Goal: Task Accomplishment & Management: Manage account settings

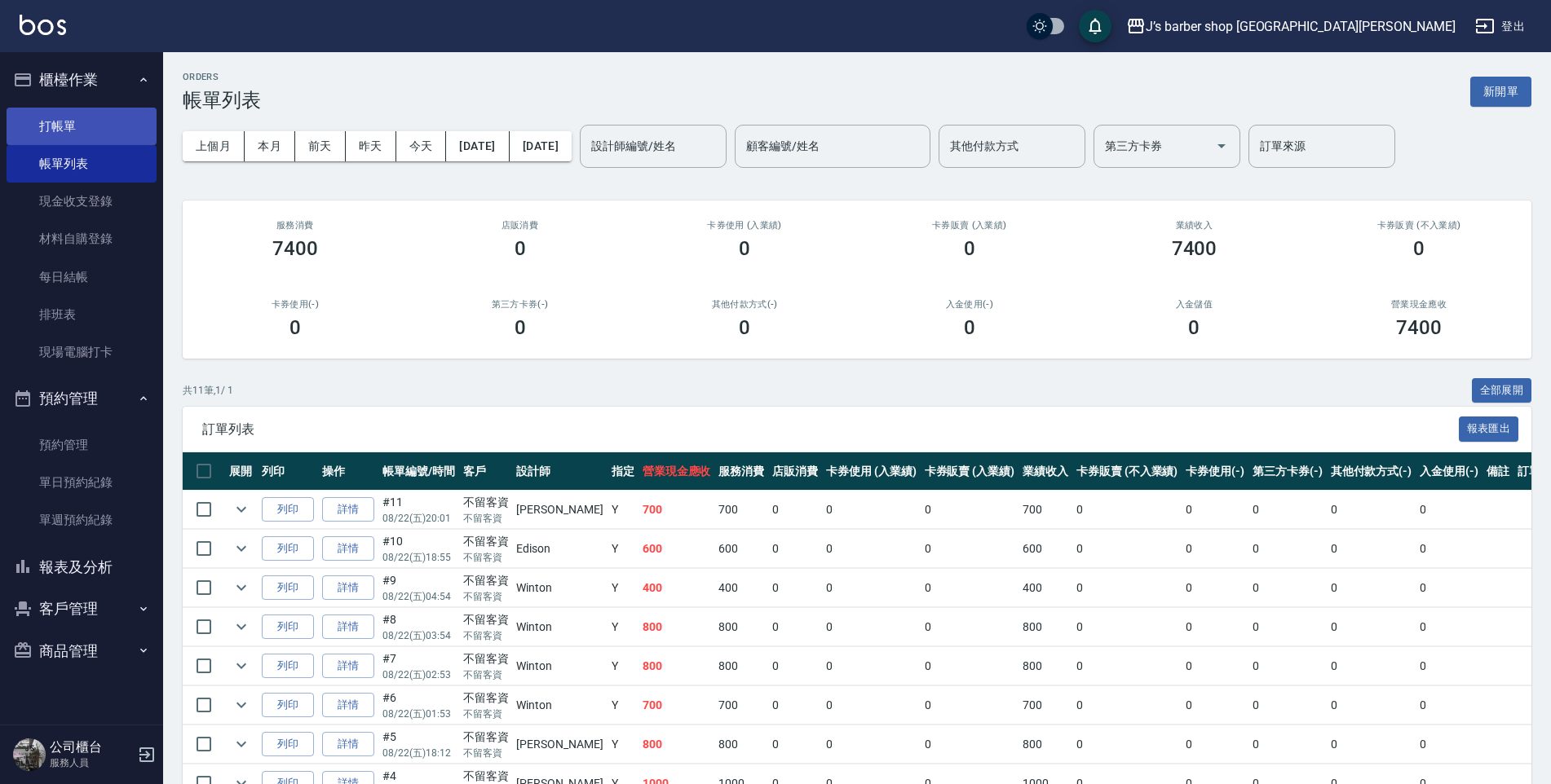
click at [94, 133] on link "打帳單" at bounding box center [82, 126] width 150 height 38
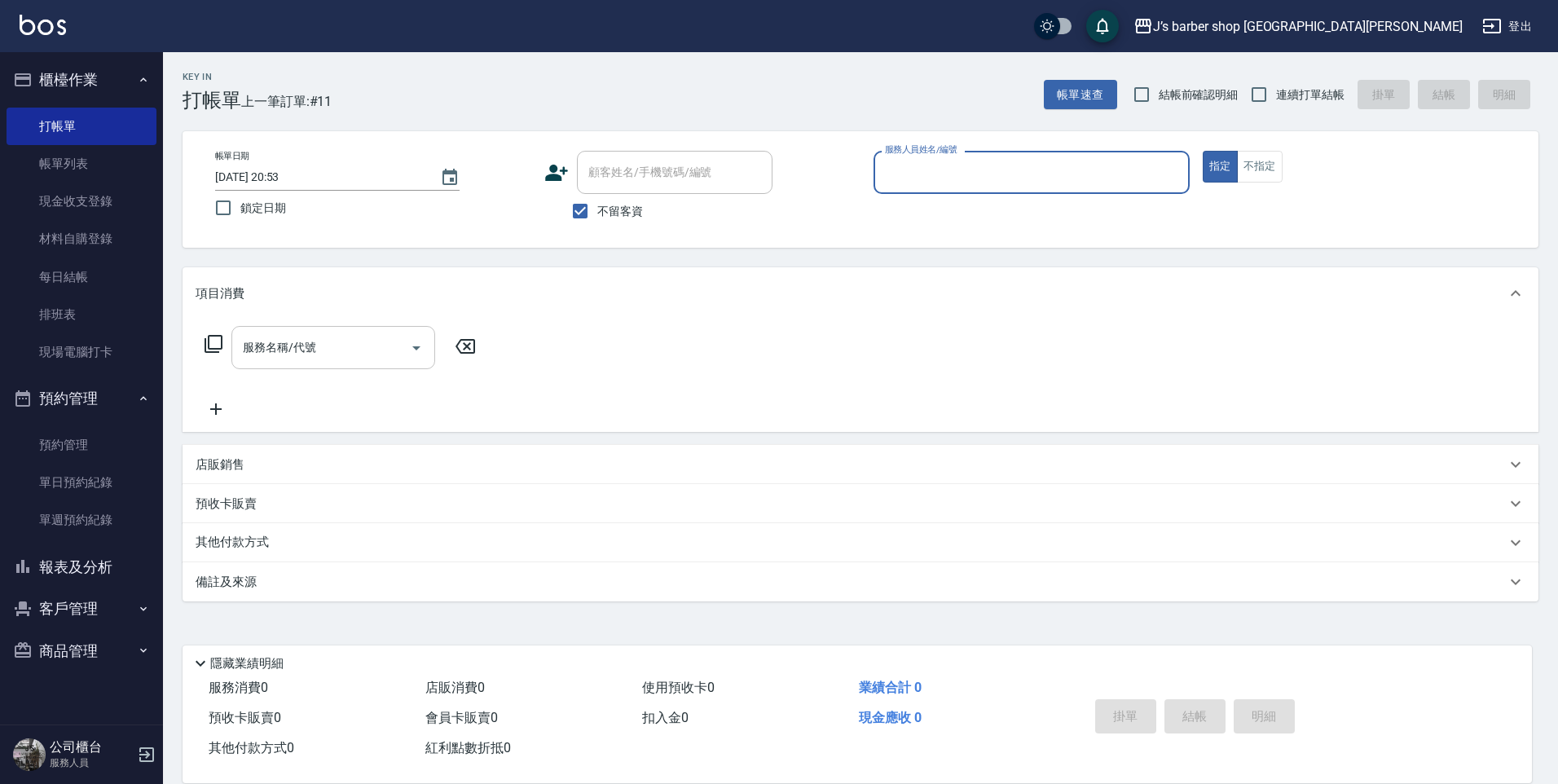
click at [358, 343] on input "服務名稱/代號" at bounding box center [321, 347] width 165 height 28
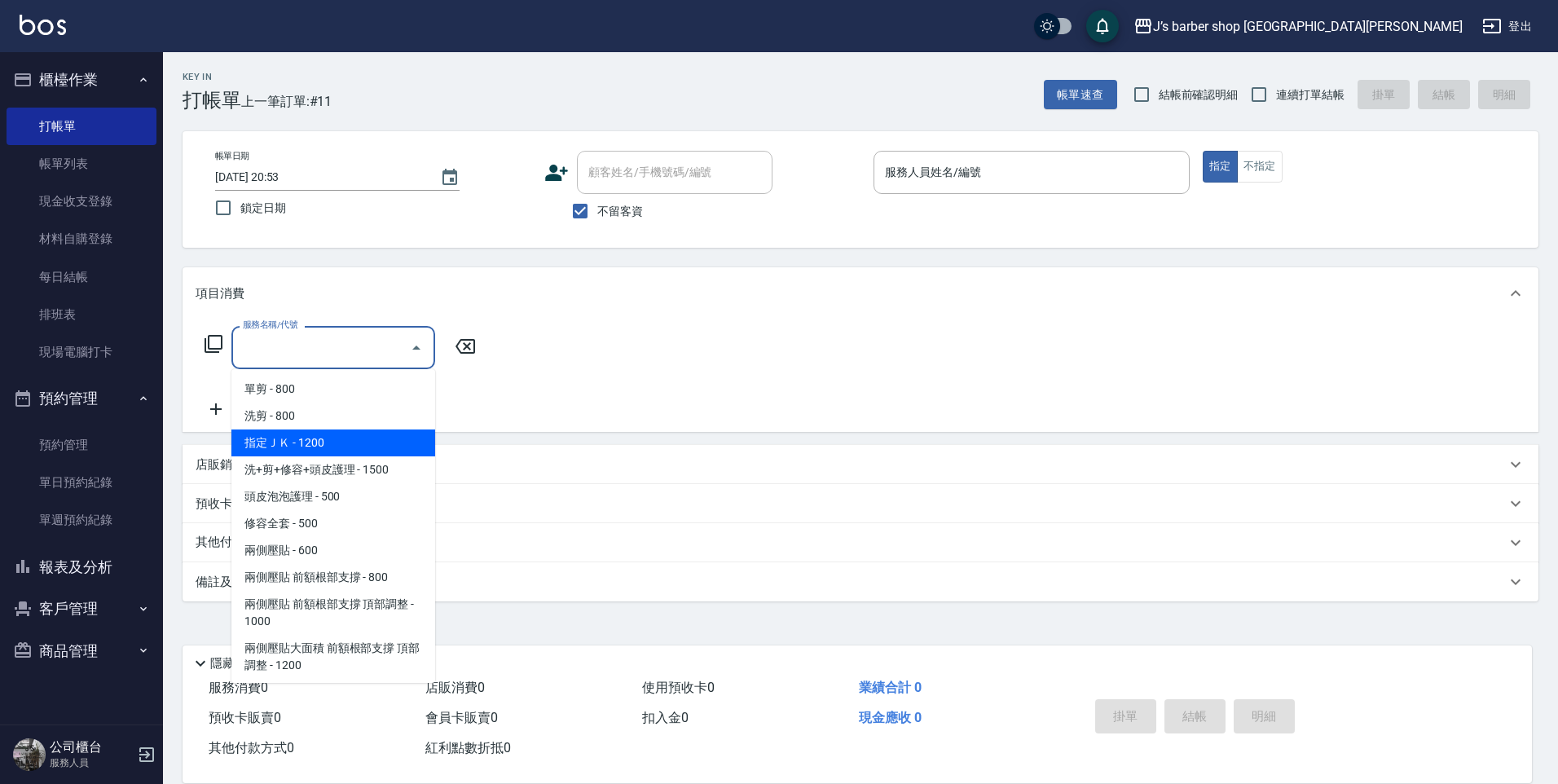
drag, startPoint x: 188, startPoint y: 450, endPoint x: 197, endPoint y: 453, distance: 9.5
click at [194, 453] on div "店販銷售" at bounding box center [861, 465] width 1356 height 39
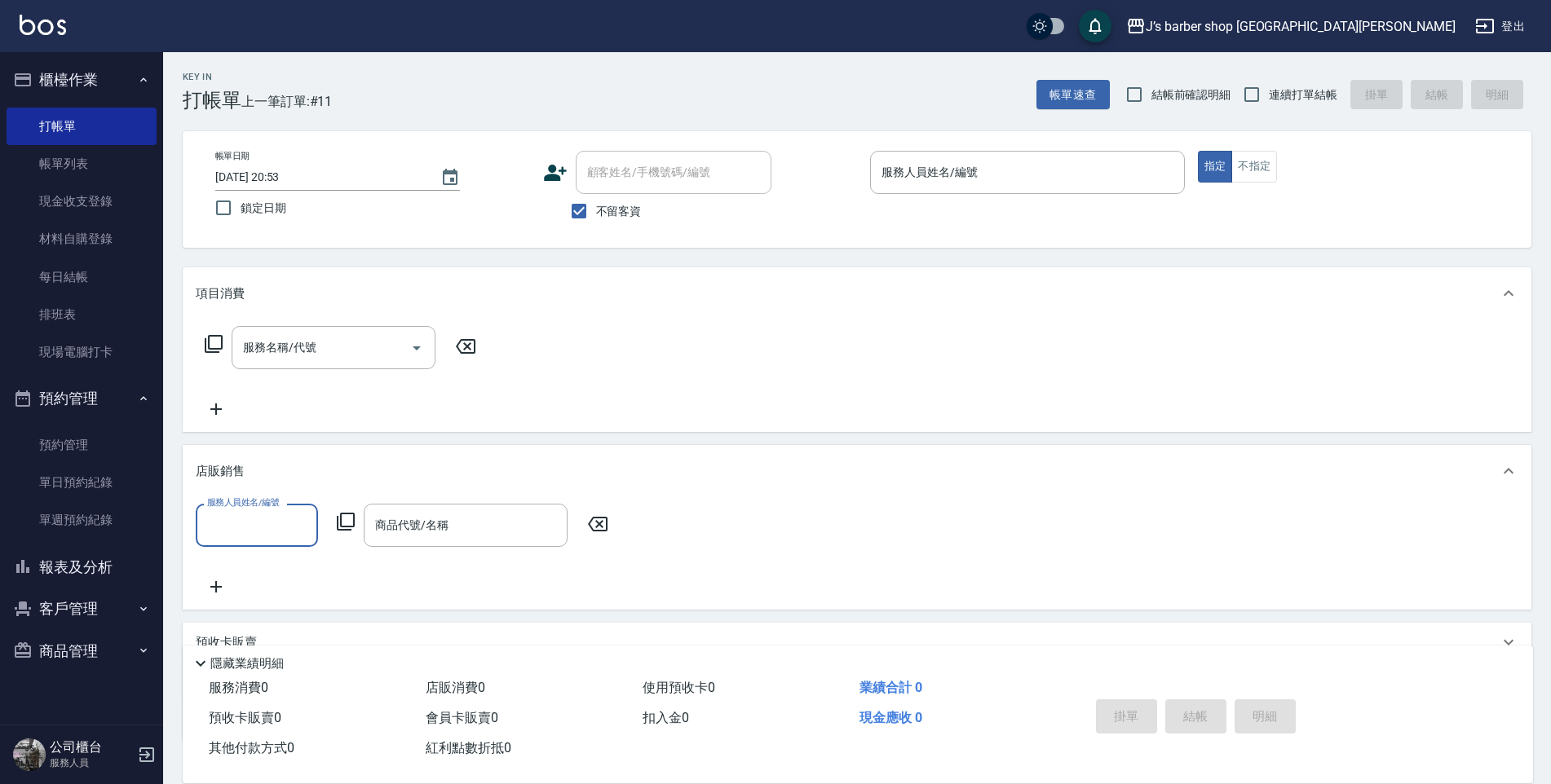
click at [202, 455] on div "店販銷售" at bounding box center [857, 471] width 1348 height 52
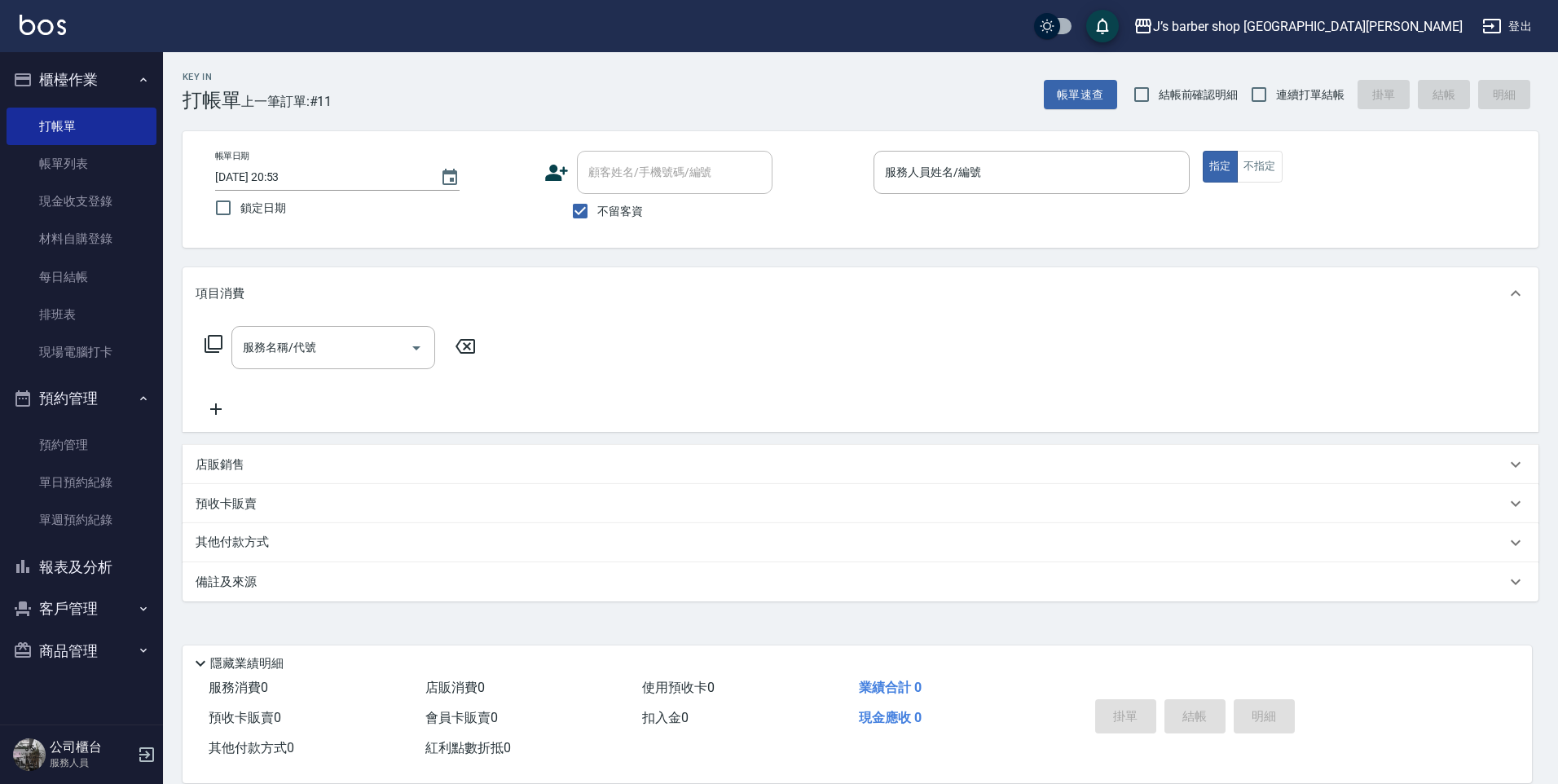
click at [342, 459] on div "店販銷售" at bounding box center [851, 465] width 1310 height 17
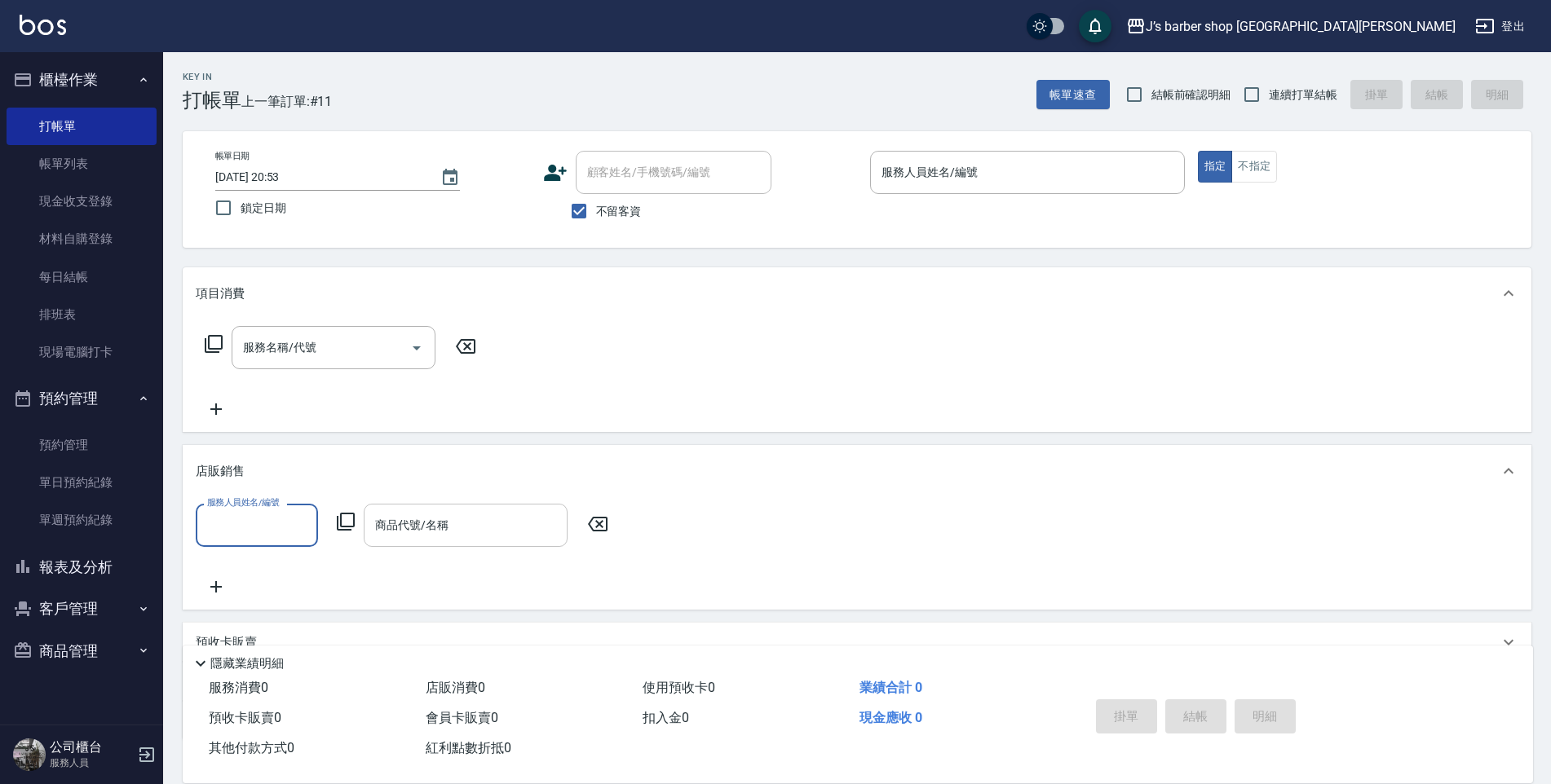
scroll to position [1, 0]
click at [438, 518] on div "商品代號/名稱 商品代號/名稱" at bounding box center [466, 525] width 204 height 44
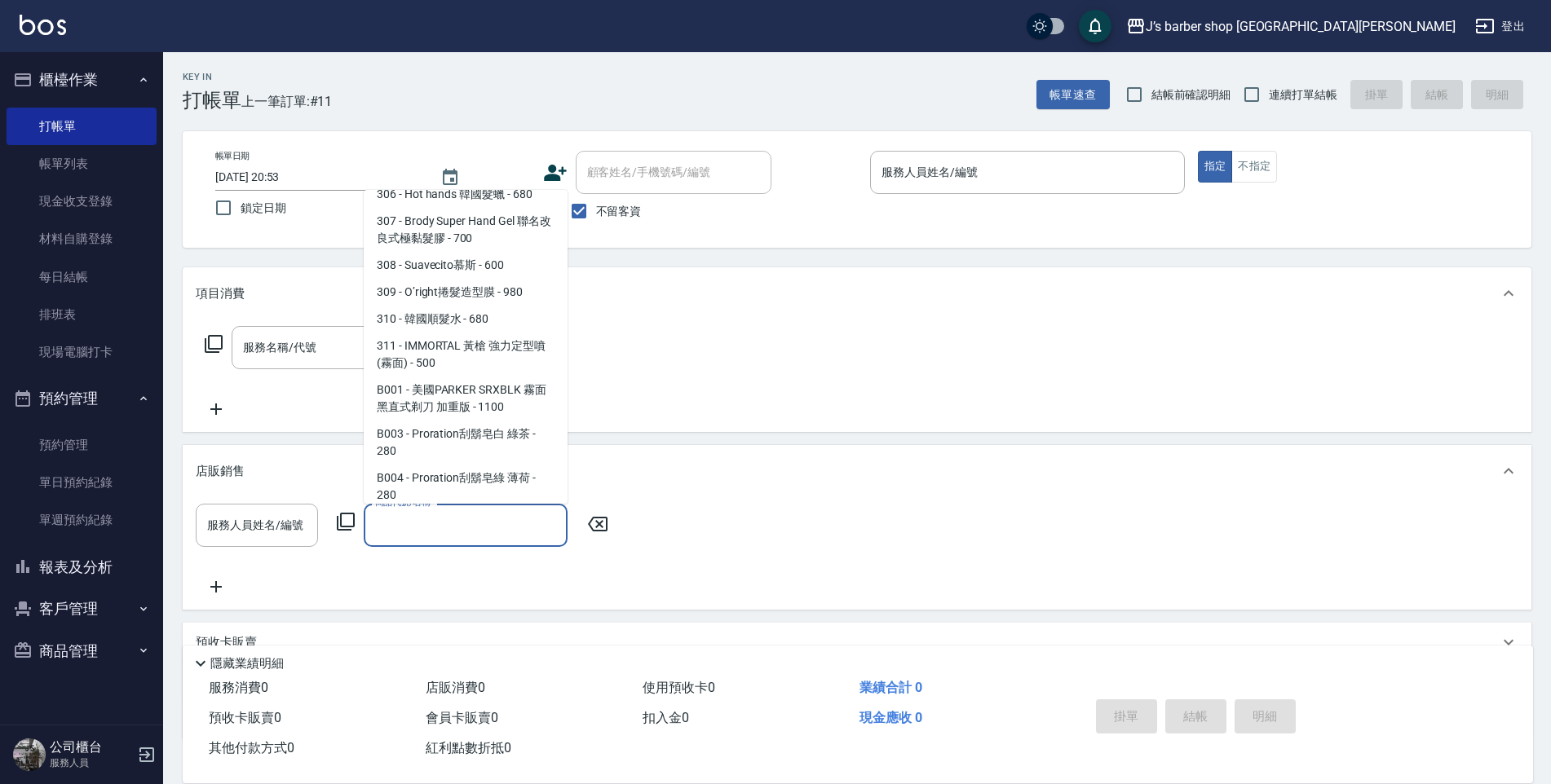
scroll to position [489, 0]
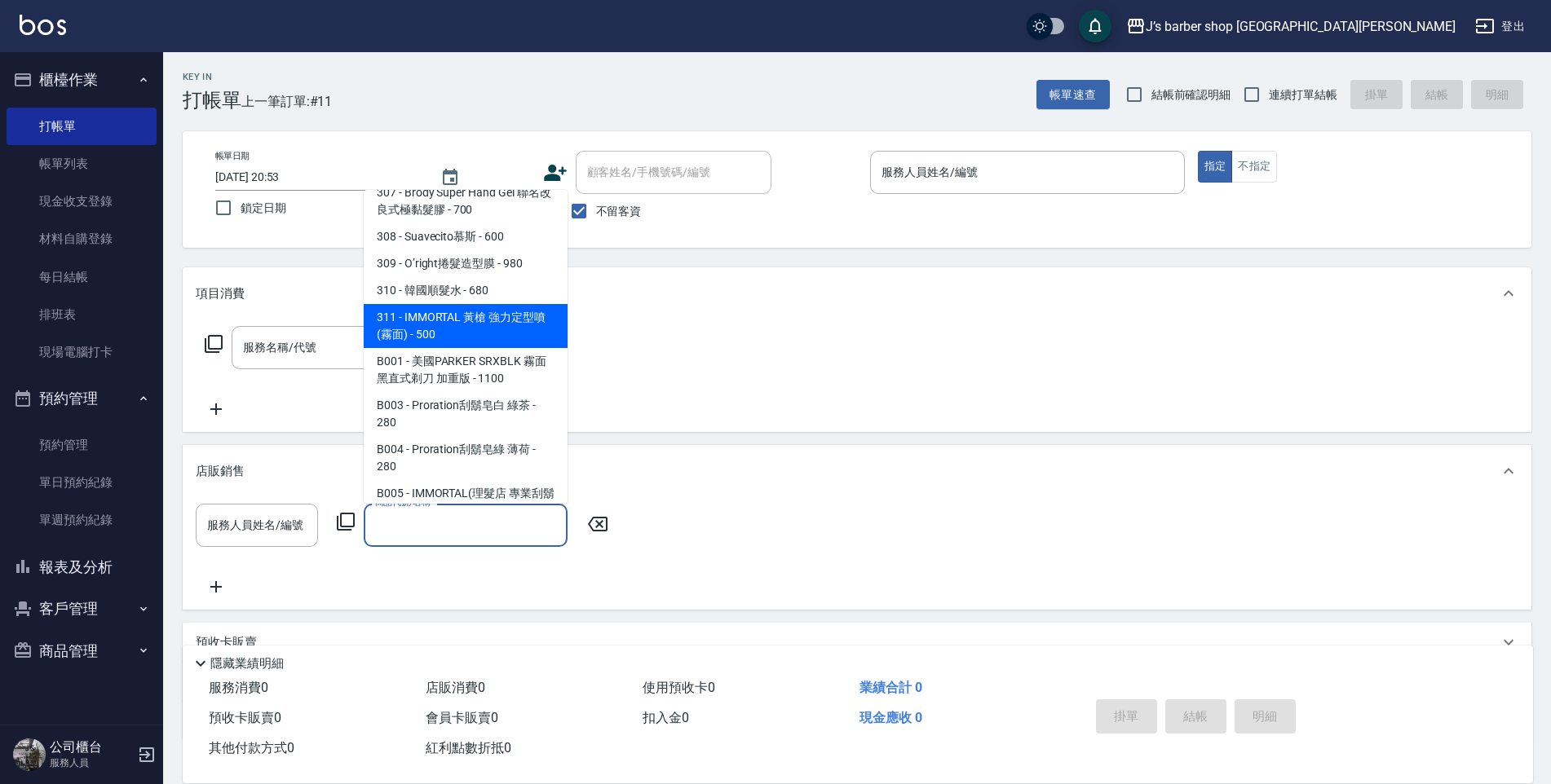
click at [608, 373] on div "服務名稱/代號 服務名稱/代號" at bounding box center [857, 376] width 1348 height 113
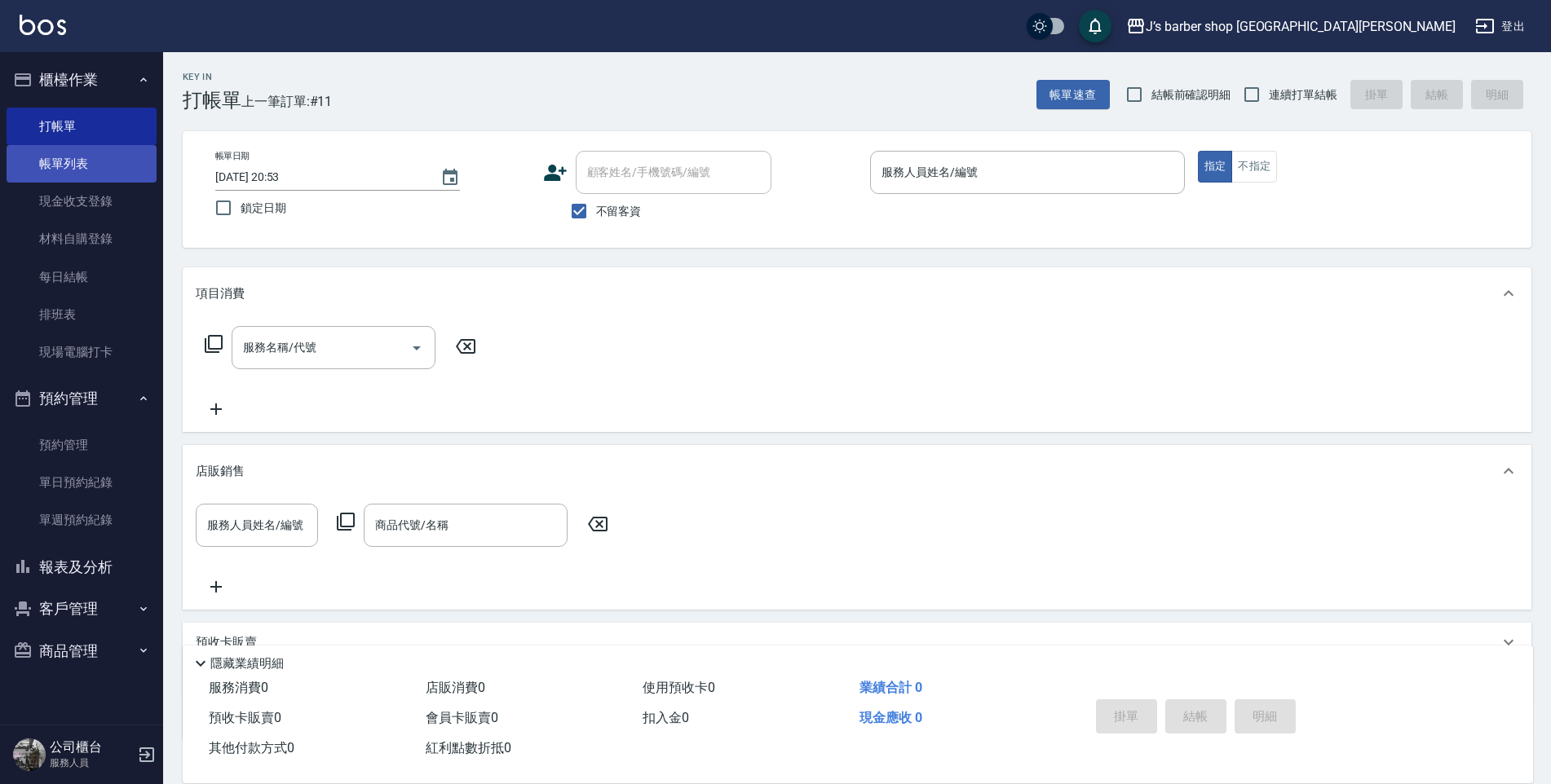
click at [109, 180] on link "帳單列表" at bounding box center [82, 164] width 150 height 38
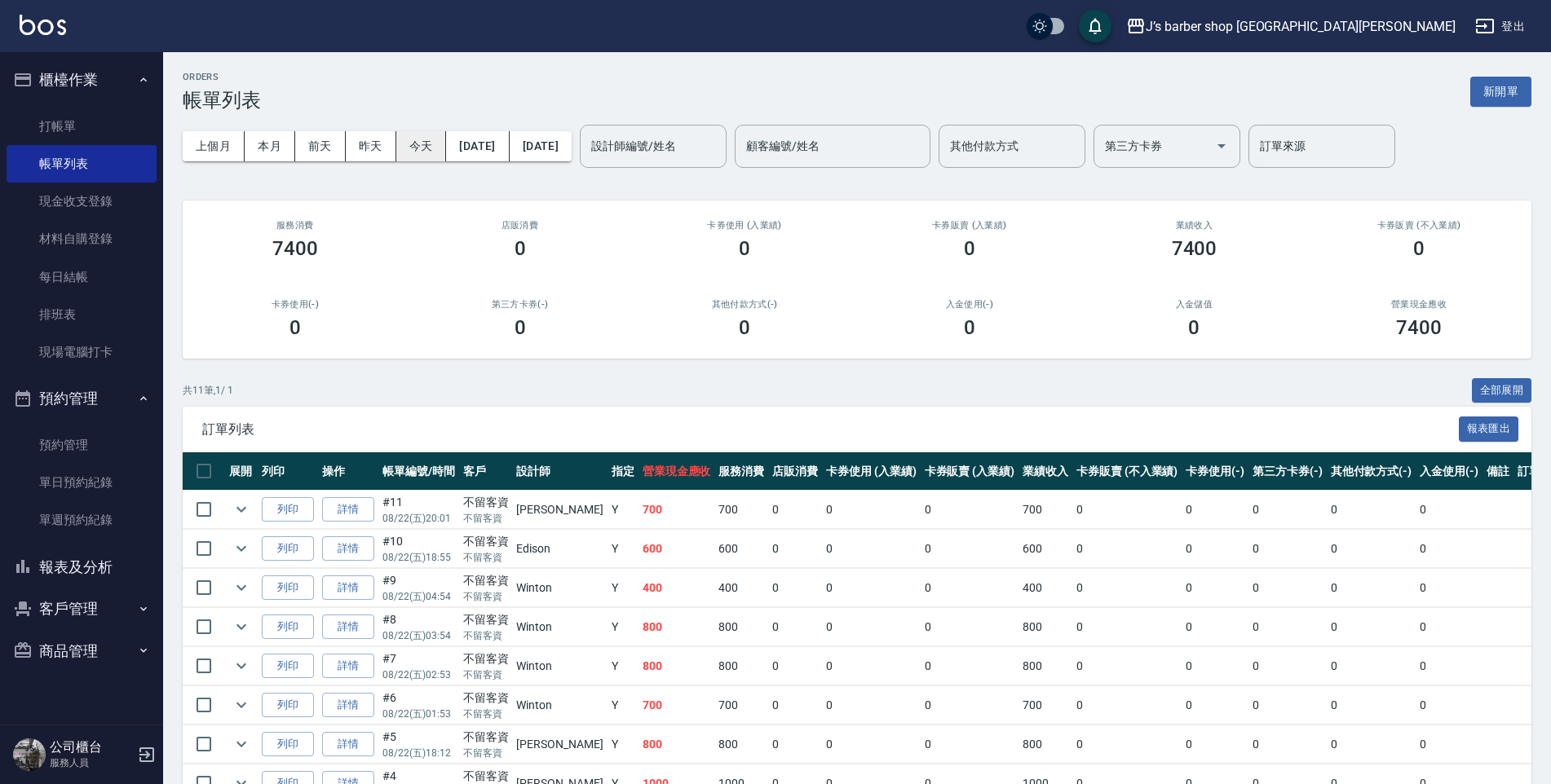
click at [405, 160] on button "今天" at bounding box center [421, 146] width 50 height 30
click at [417, 155] on button "今天" at bounding box center [421, 146] width 50 height 30
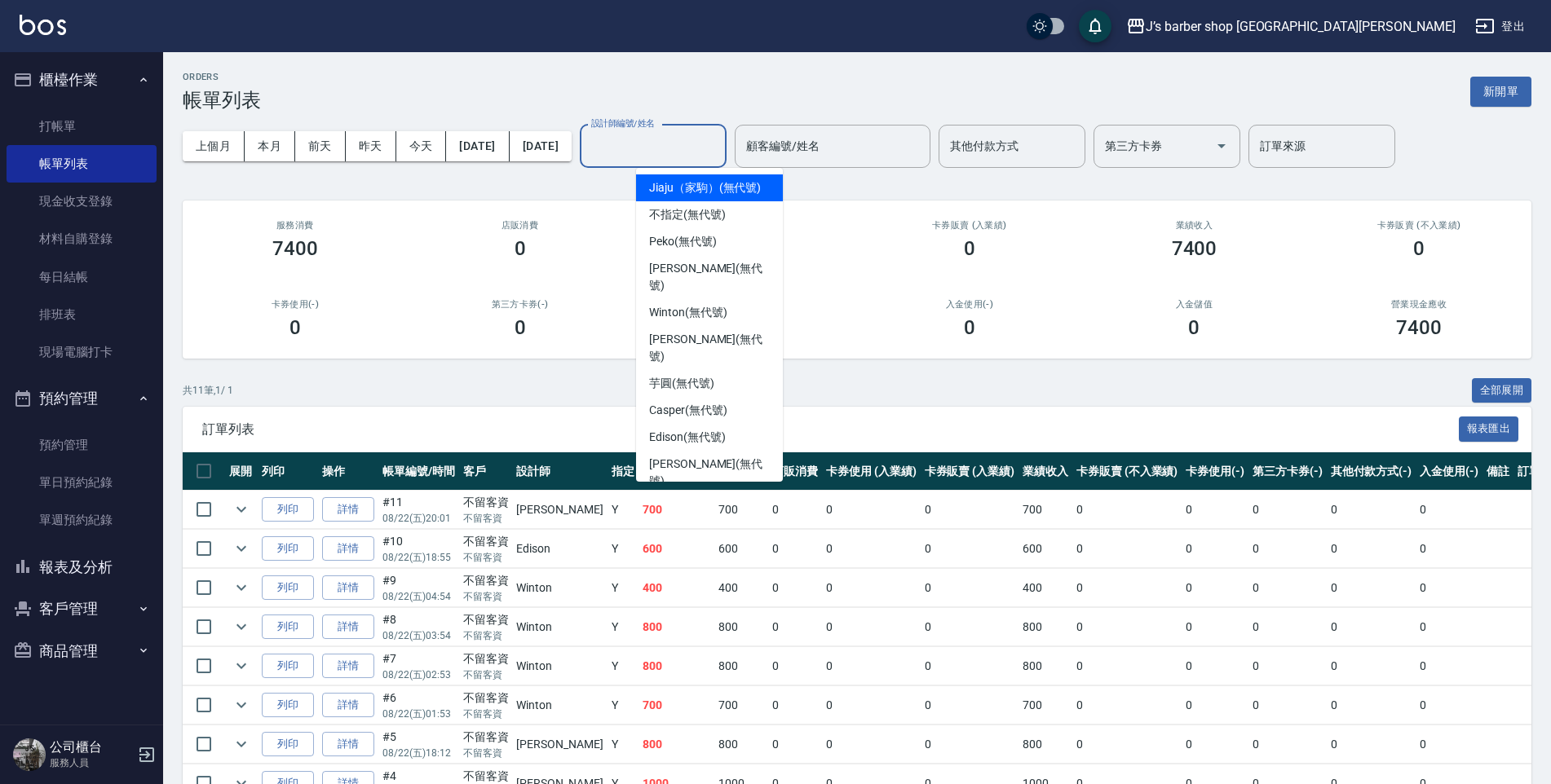
click at [684, 151] on input "設計師編號/姓名" at bounding box center [653, 146] width 132 height 28
click at [686, 304] on span "Winton (無代號)" at bounding box center [688, 313] width 78 height 17
type input "Winton(無代號)"
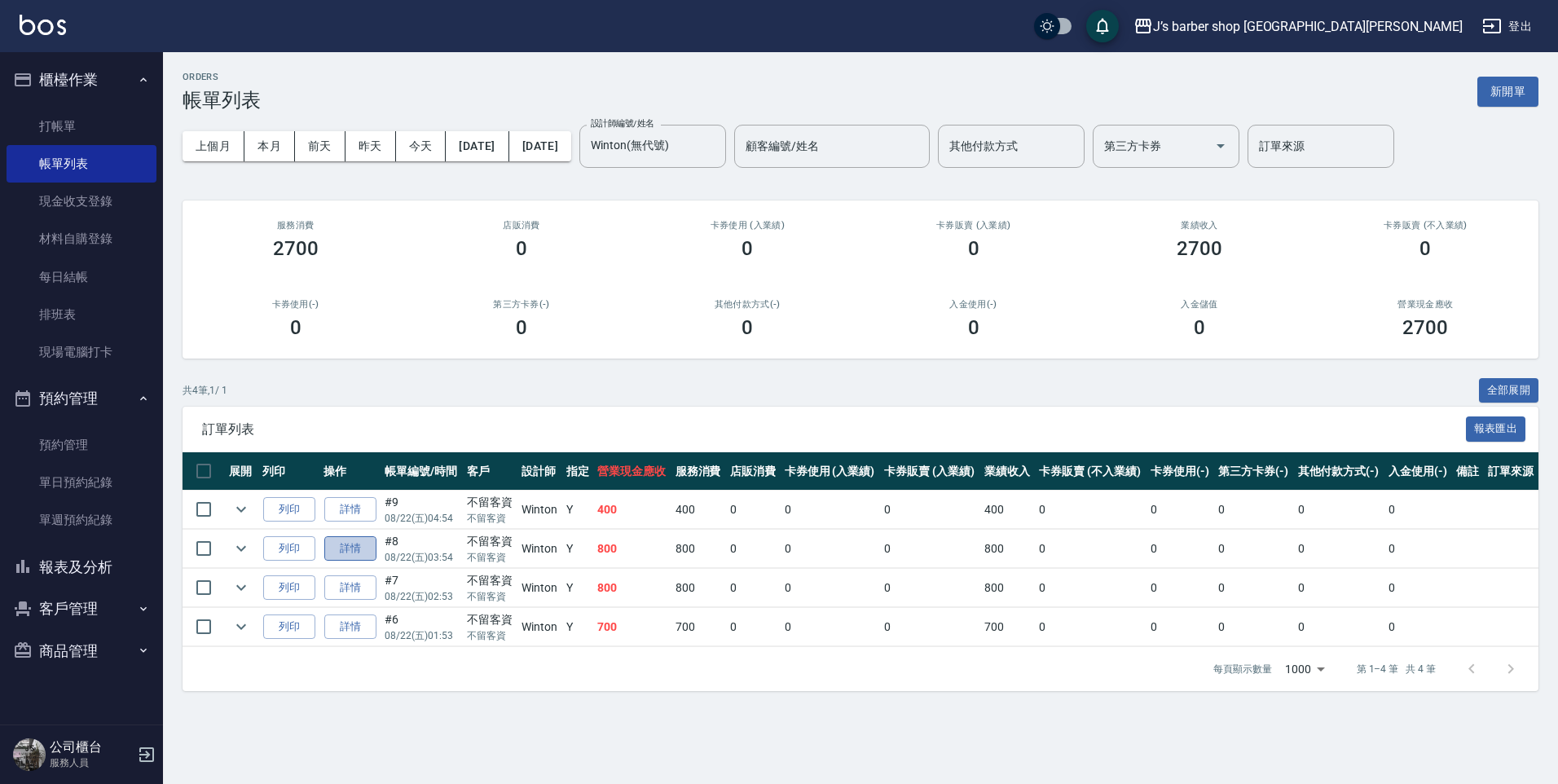
click at [348, 539] on link "詳情" at bounding box center [350, 549] width 52 height 26
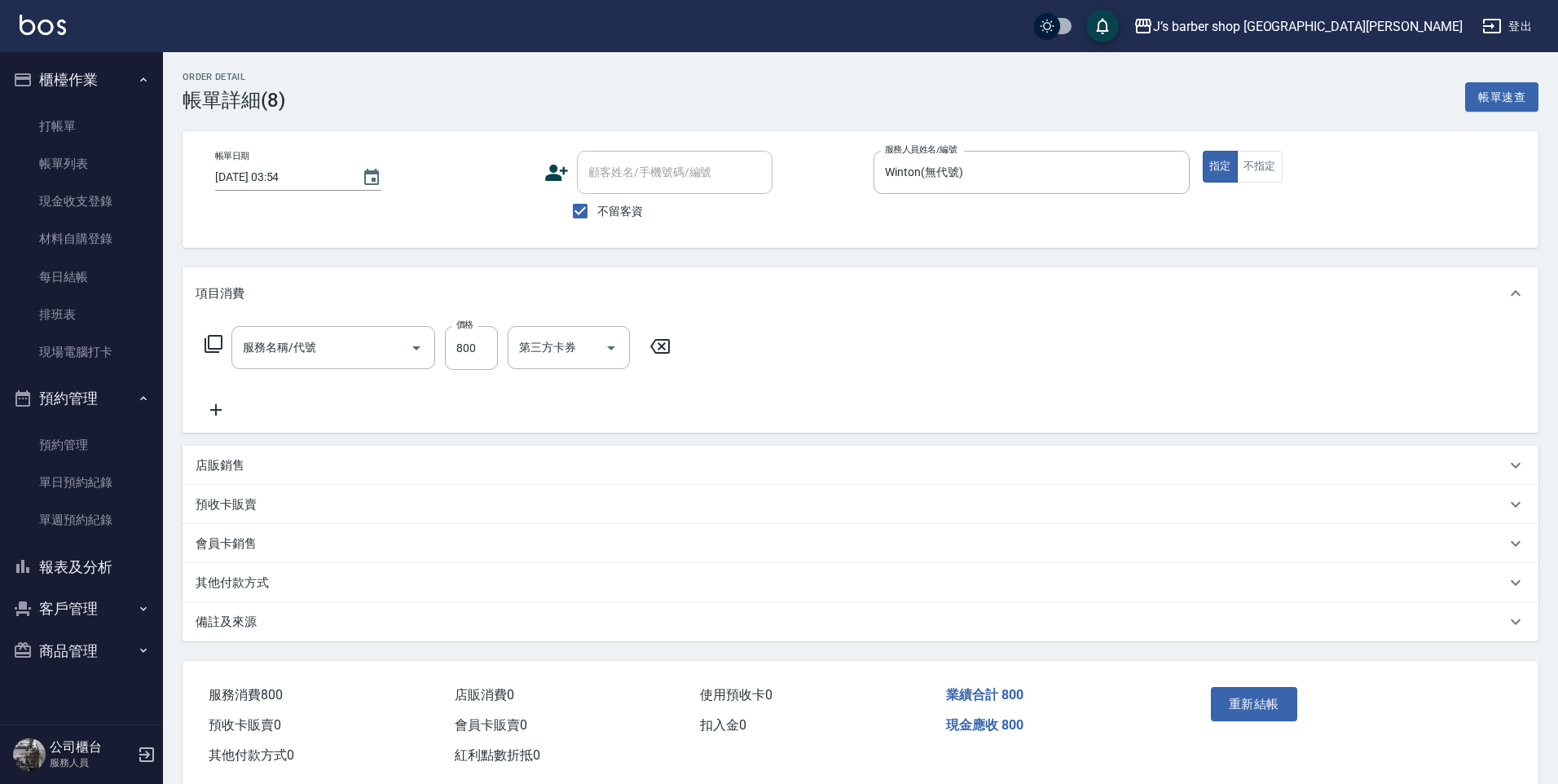
type input "[DATE] 03:54"
checkbox input "true"
type input "Winton(無代號)"
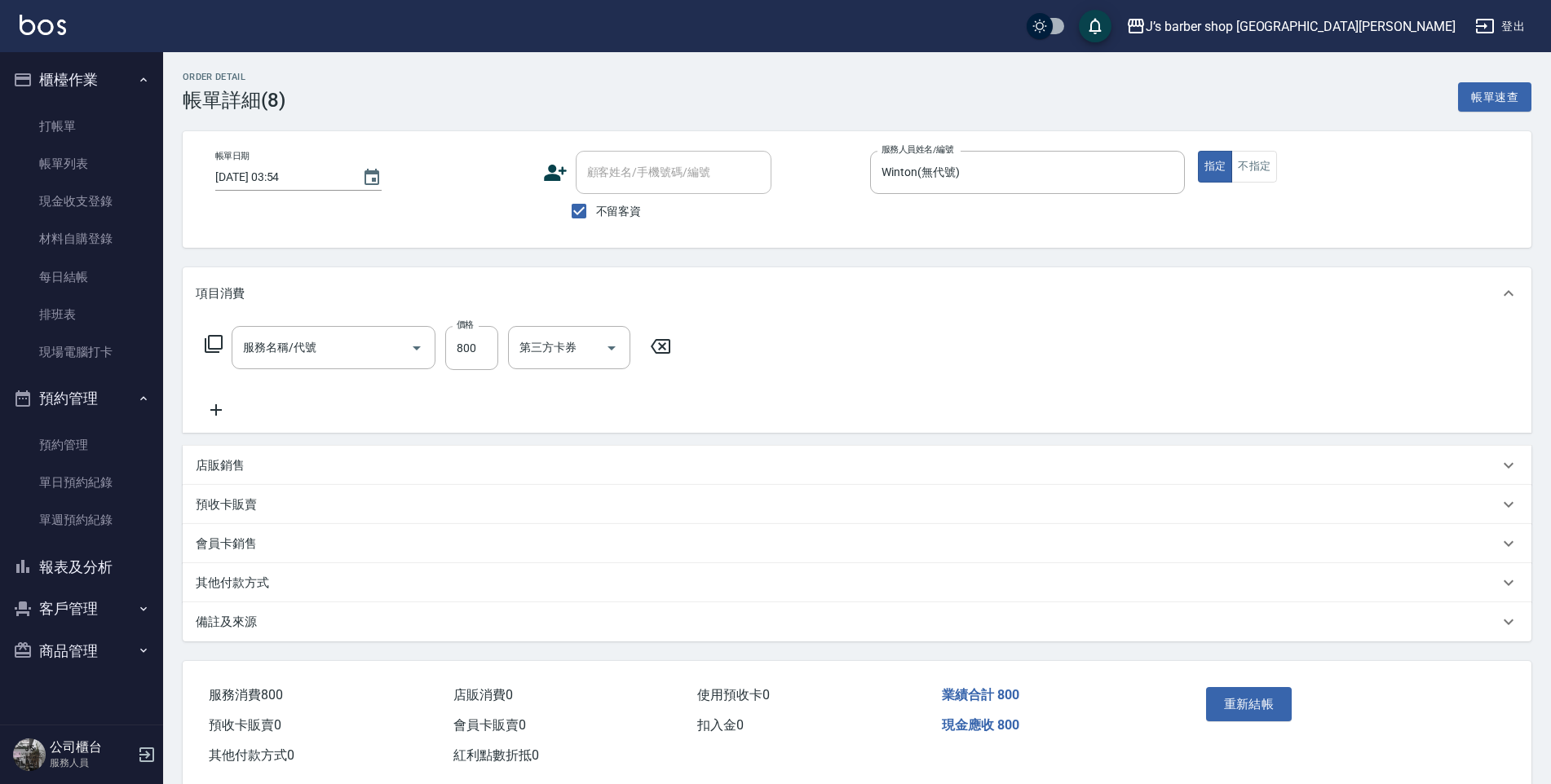
type input "洗剪(101)"
click at [276, 446] on div "店販銷售" at bounding box center [857, 465] width 1348 height 39
click at [276, 453] on div "店販銷售" at bounding box center [857, 465] width 1348 height 39
click at [277, 457] on div "店販銷售" at bounding box center [847, 465] width 1303 height 17
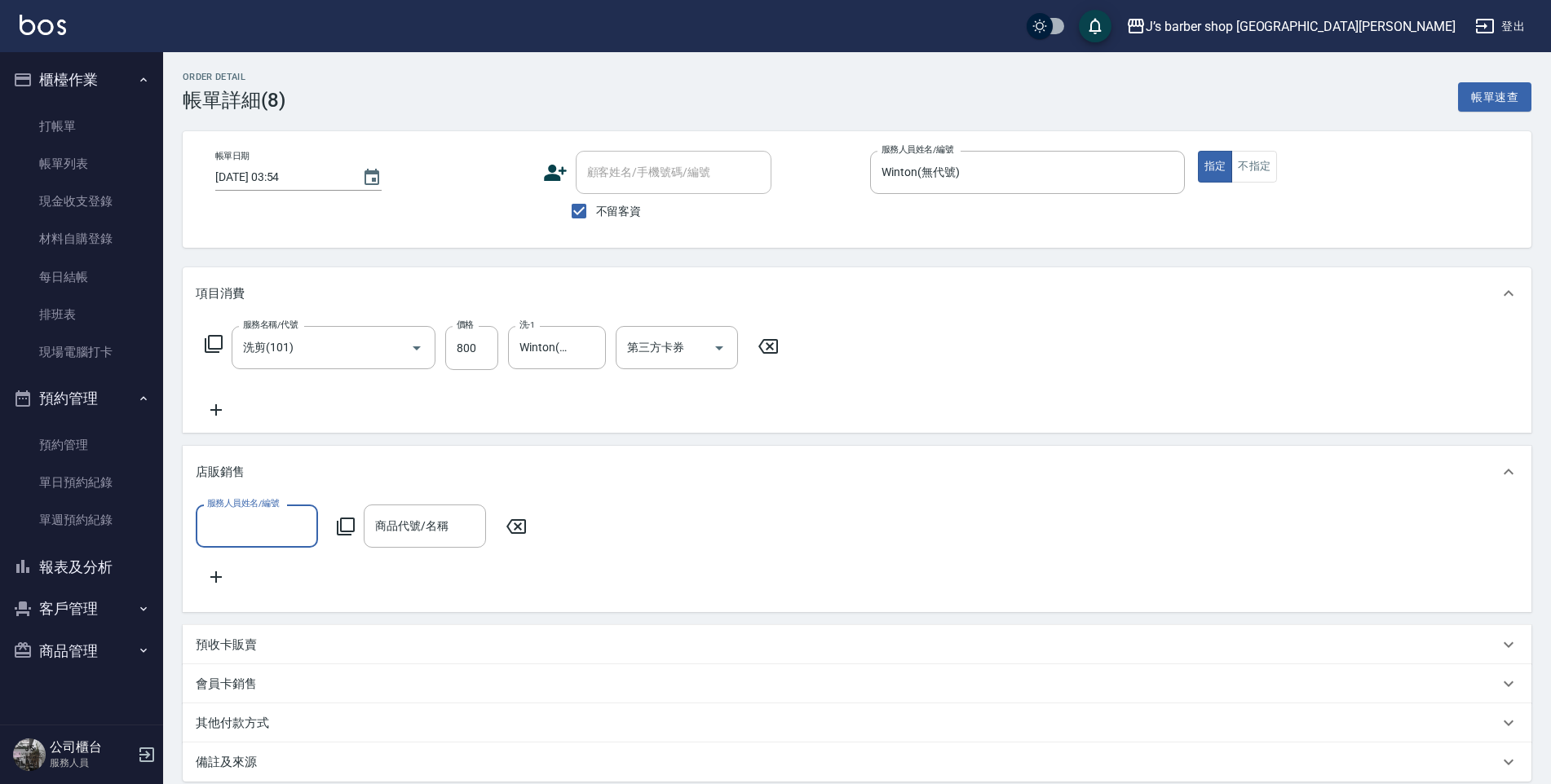
scroll to position [0, 0]
click at [261, 492] on div "店販銷售" at bounding box center [857, 471] width 1348 height 52
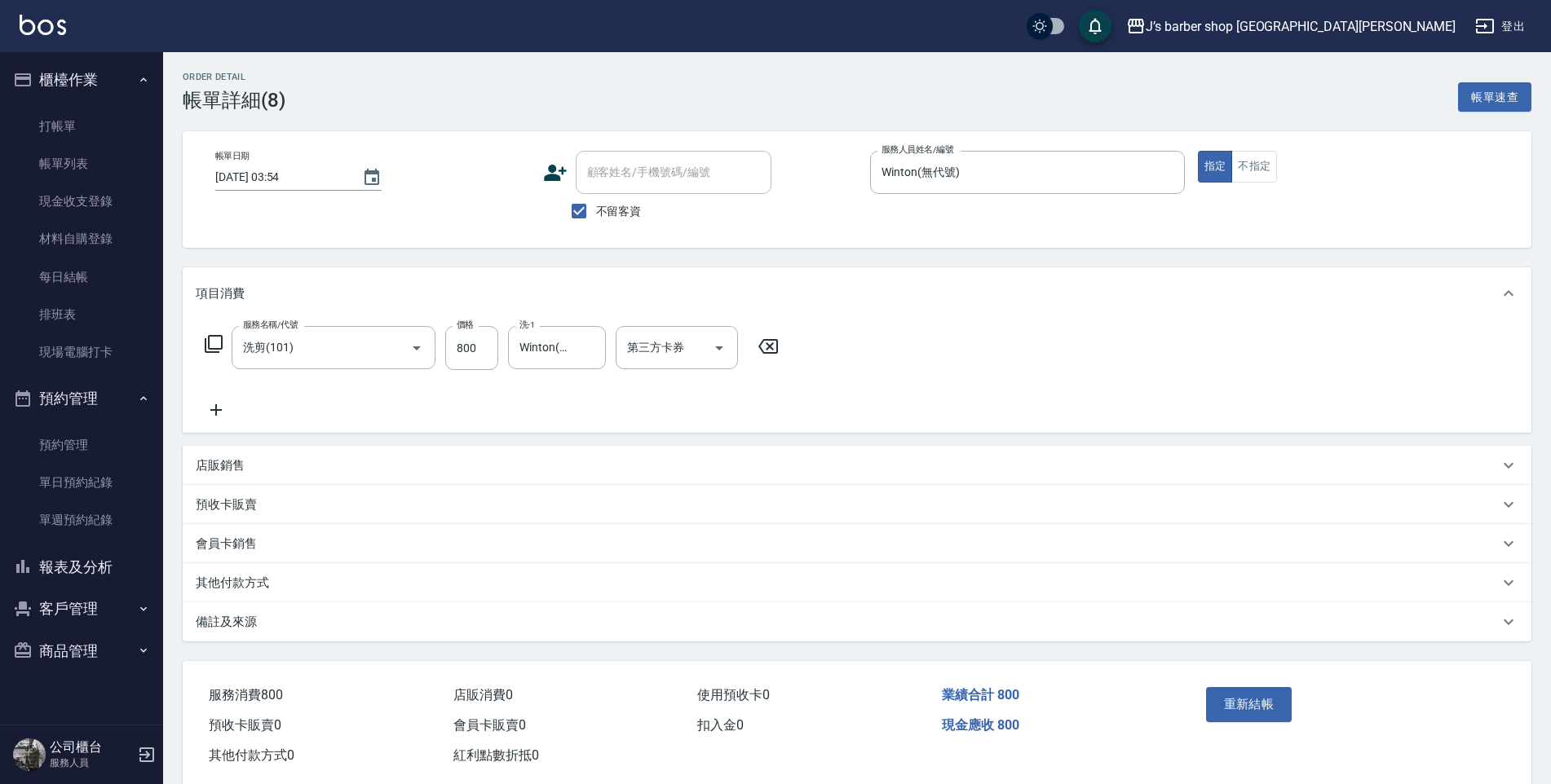
click at [258, 512] on div "預收卡販賣" at bounding box center [847, 505] width 1303 height 17
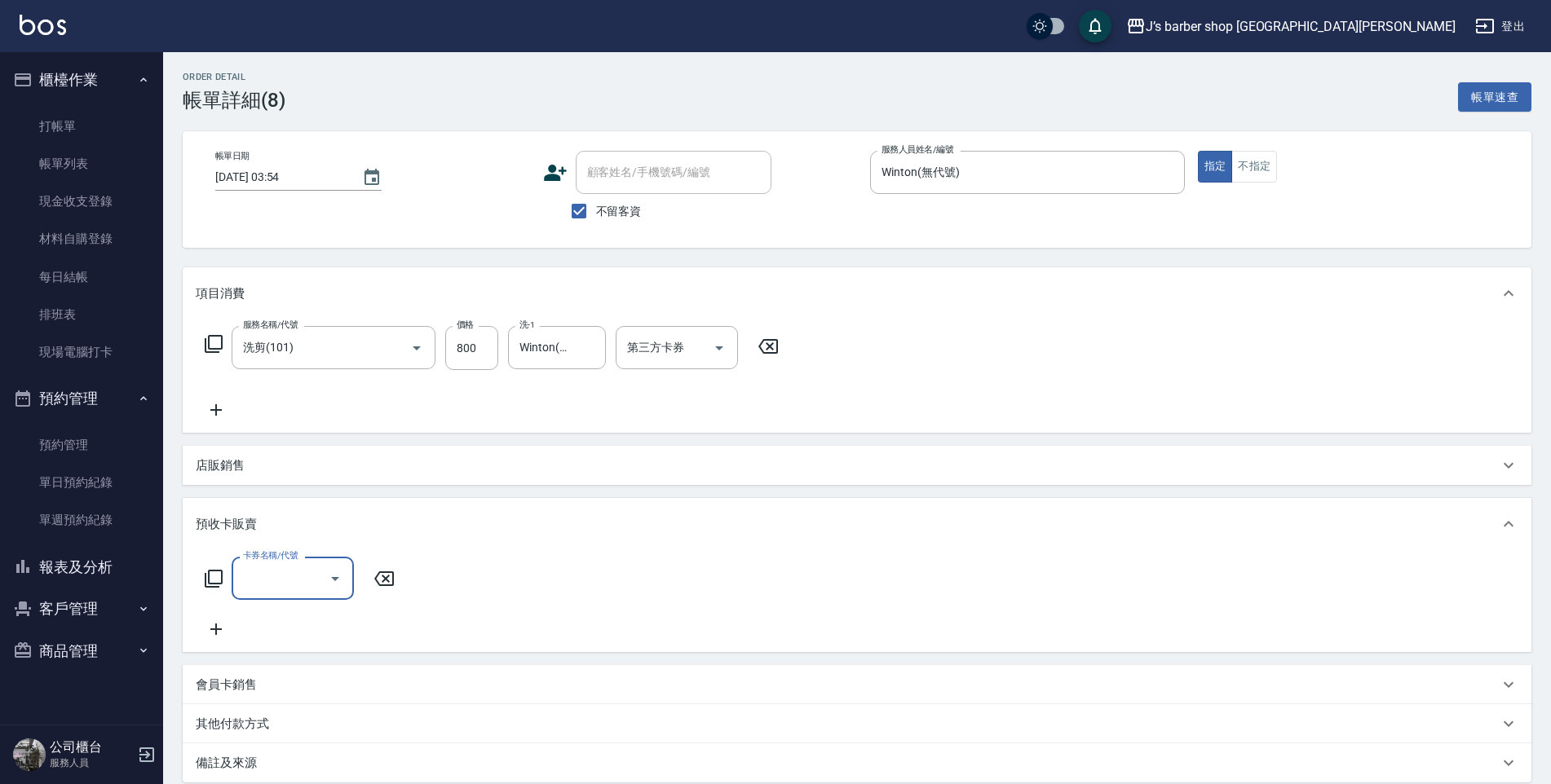
click at [265, 477] on div "店販銷售" at bounding box center [857, 465] width 1348 height 39
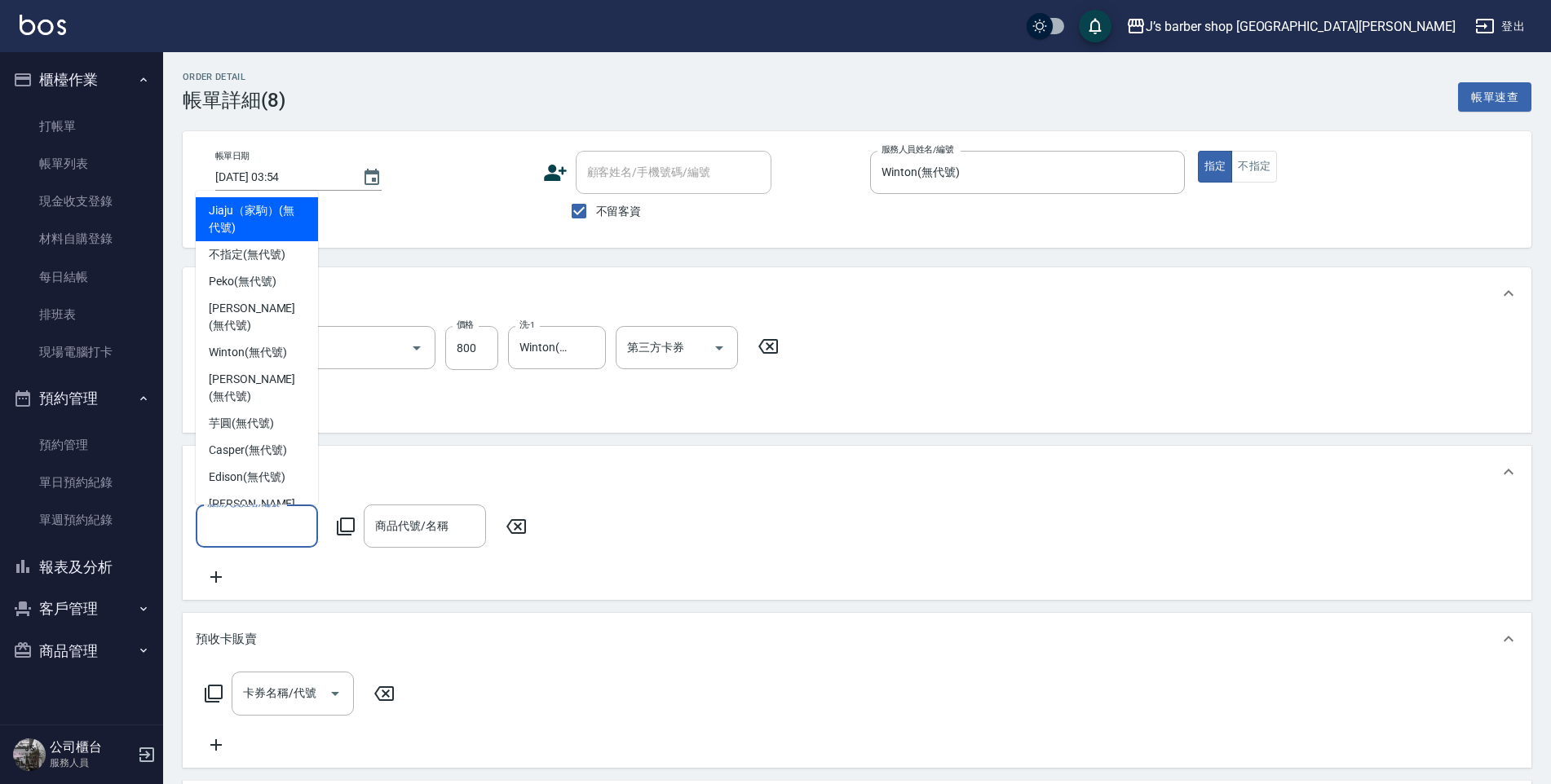
click at [258, 536] on input "服務人員姓名/編號" at bounding box center [257, 525] width 108 height 28
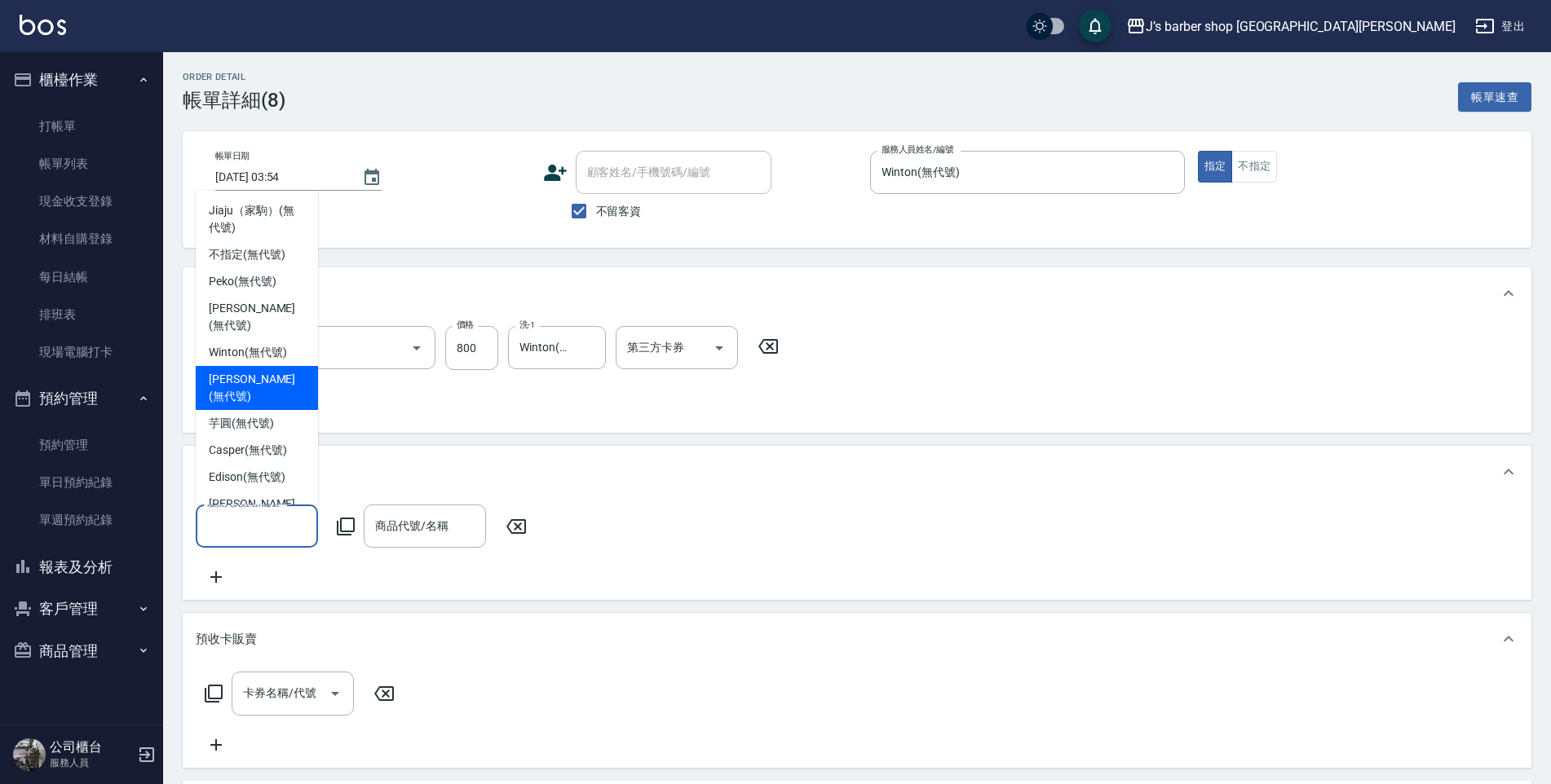
click at [276, 357] on span "Winton (無代號)" at bounding box center [247, 353] width 78 height 17
type input "Winton(無代號)"
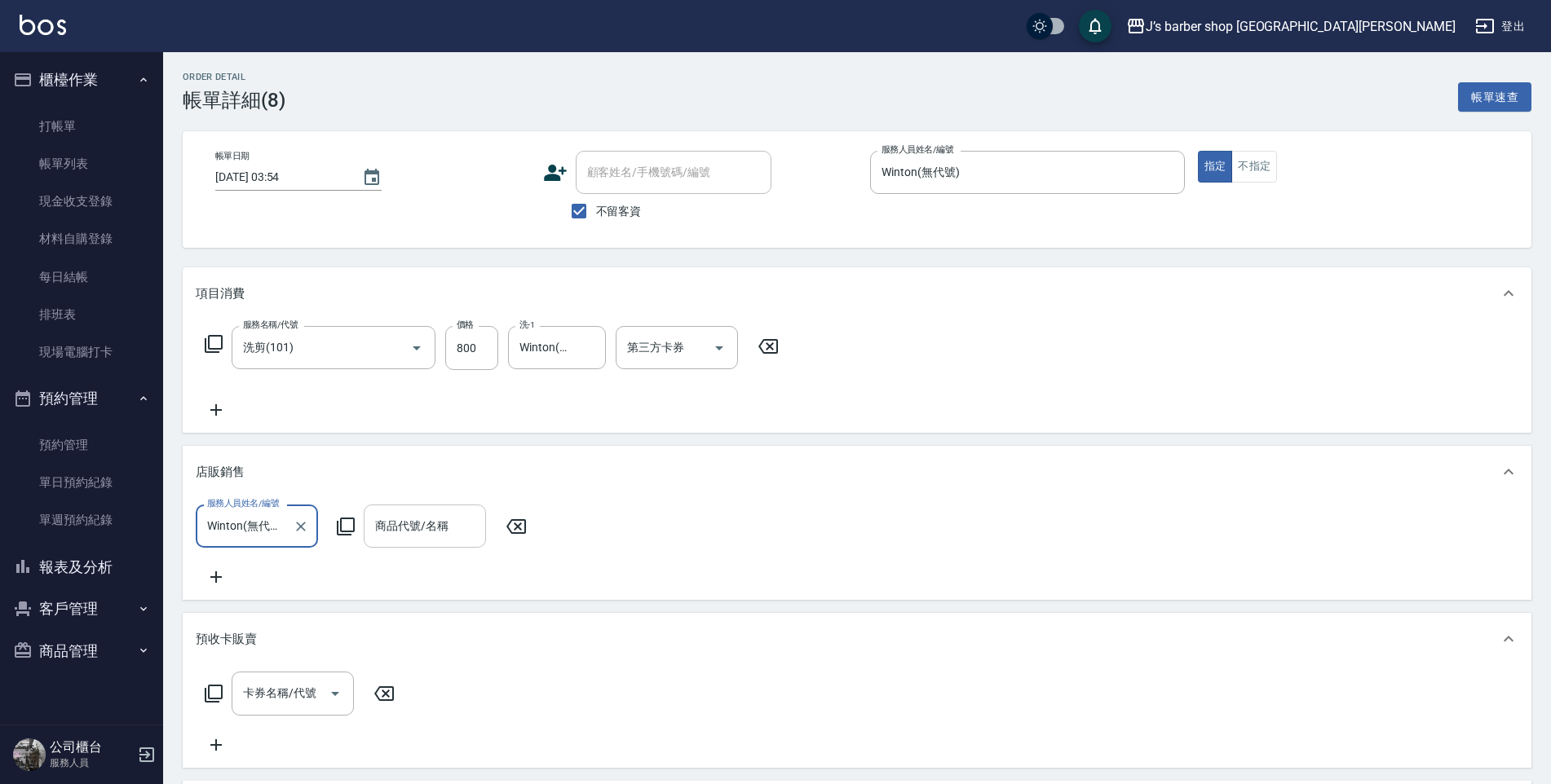
click at [388, 506] on div "商品代號/名稱" at bounding box center [425, 526] width 122 height 44
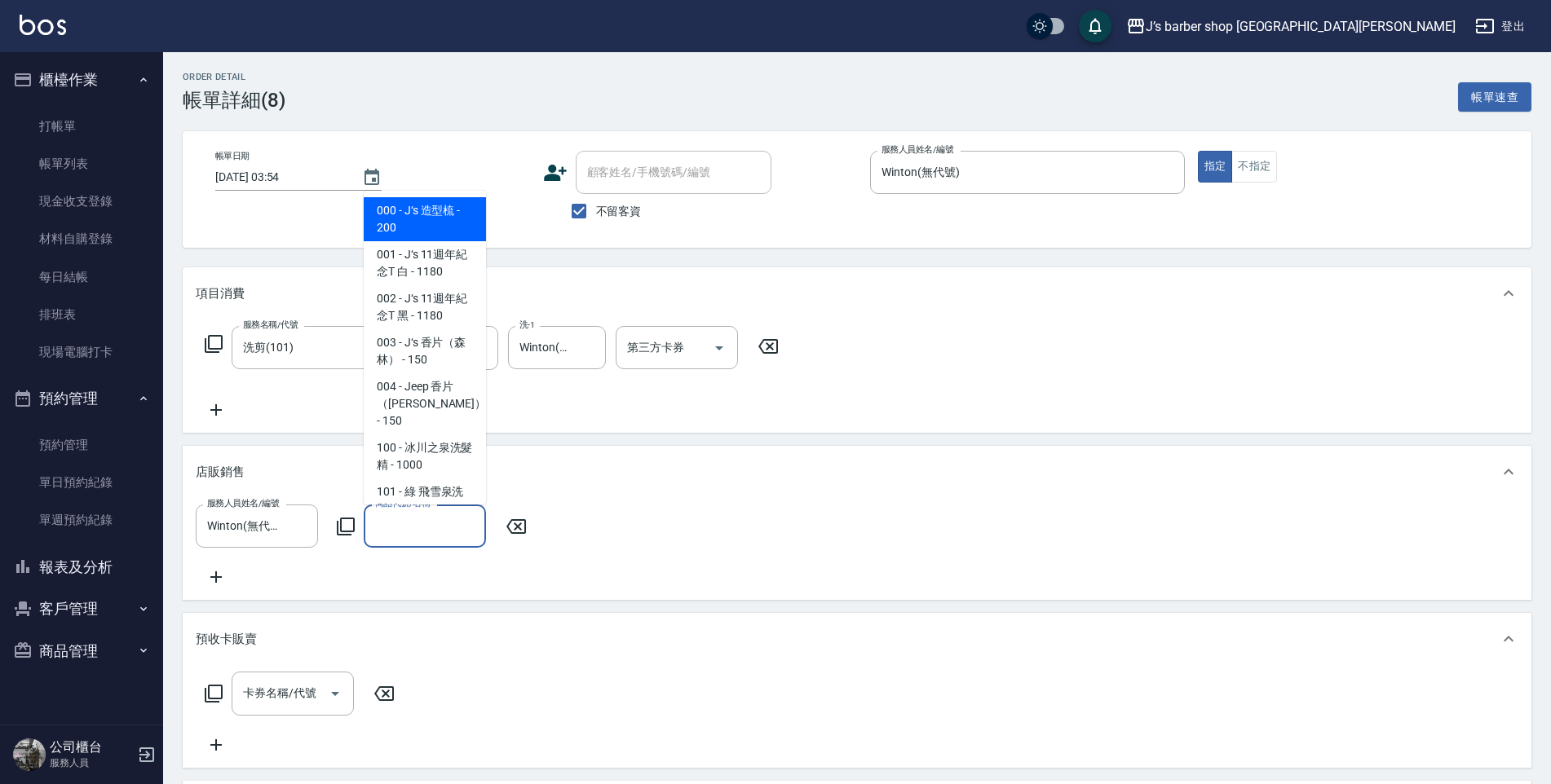
click at [390, 512] on input "商品代號/名稱" at bounding box center [425, 525] width 108 height 28
click at [411, 513] on input "商品代號/名稱" at bounding box center [425, 525] width 108 height 28
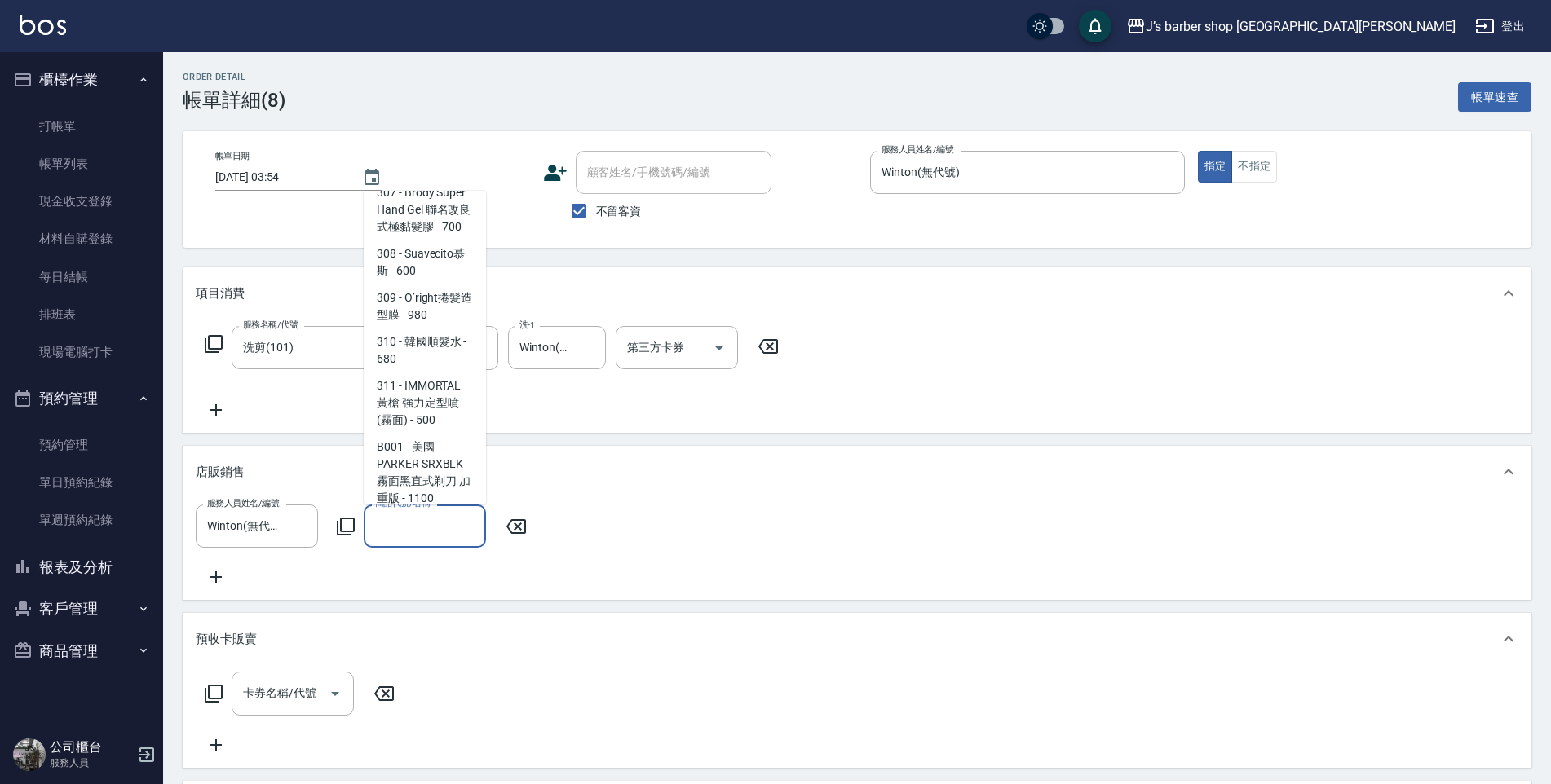
scroll to position [815, 0]
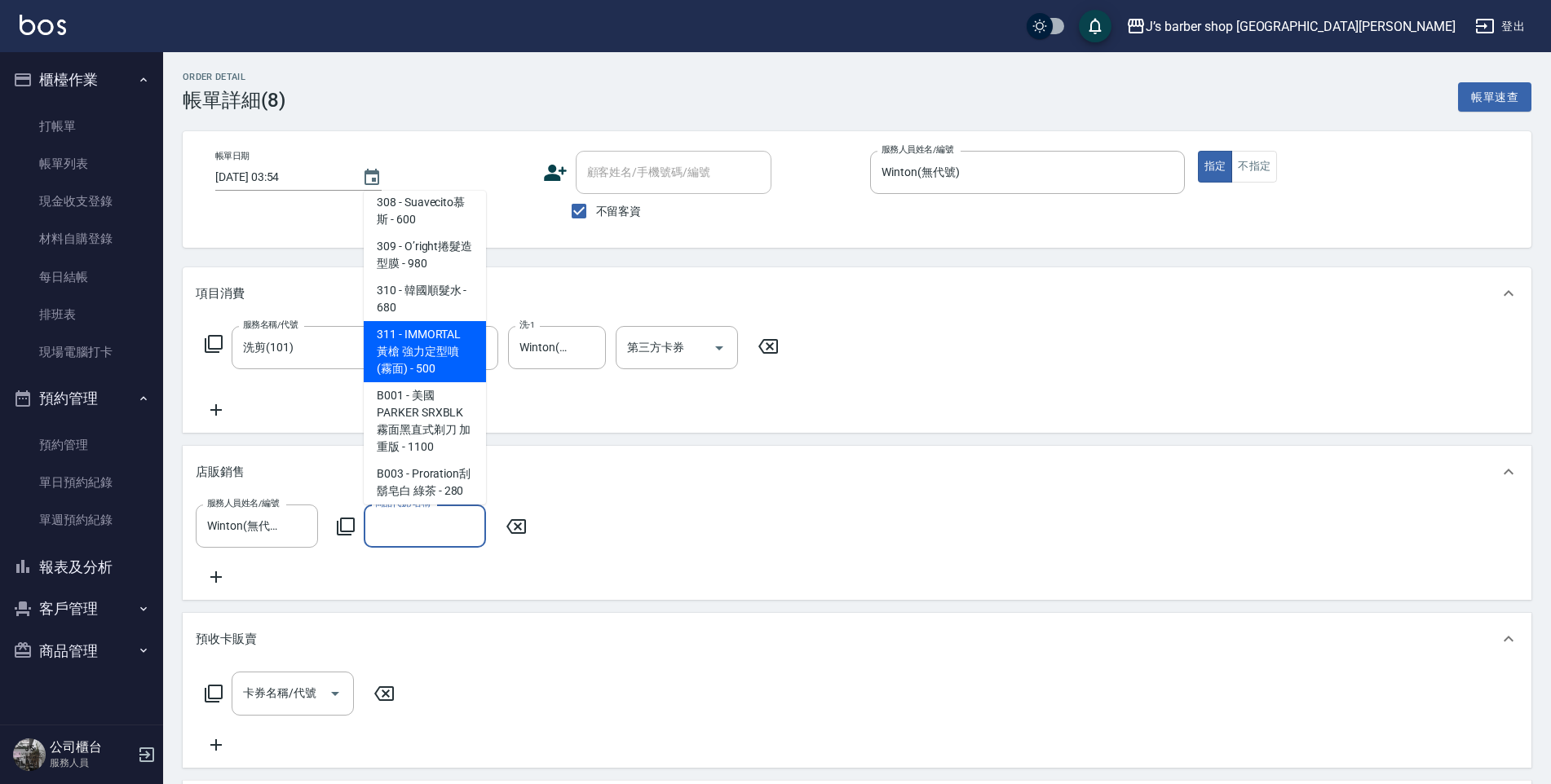
click at [426, 348] on span "311 - IMMORTAL 黃槍 強力定型噴 (霧面) - 500" at bounding box center [425, 352] width 122 height 61
type input "IMMORTAL 黃槍 強力定型噴 (霧面)"
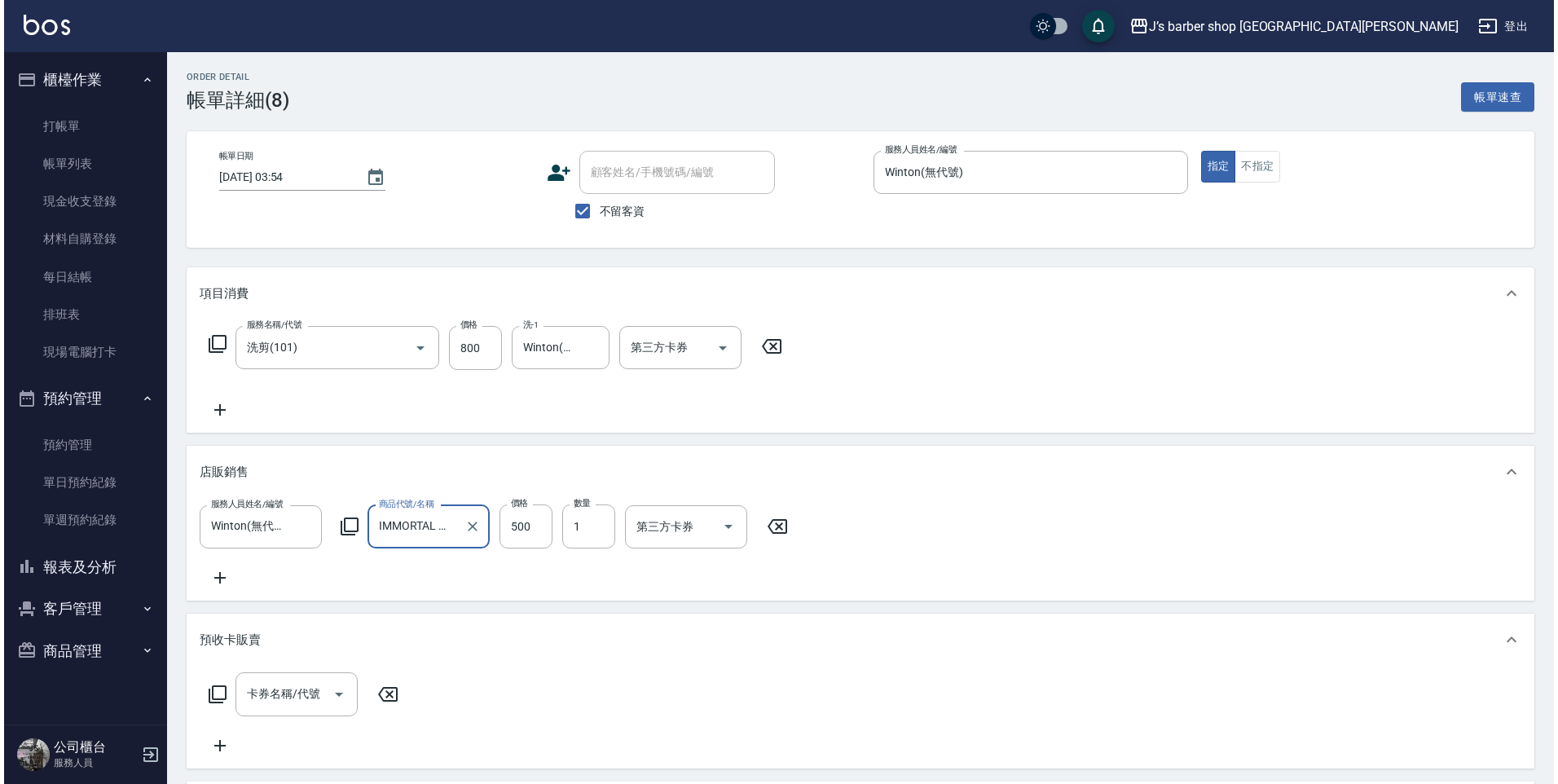
scroll to position [303, 0]
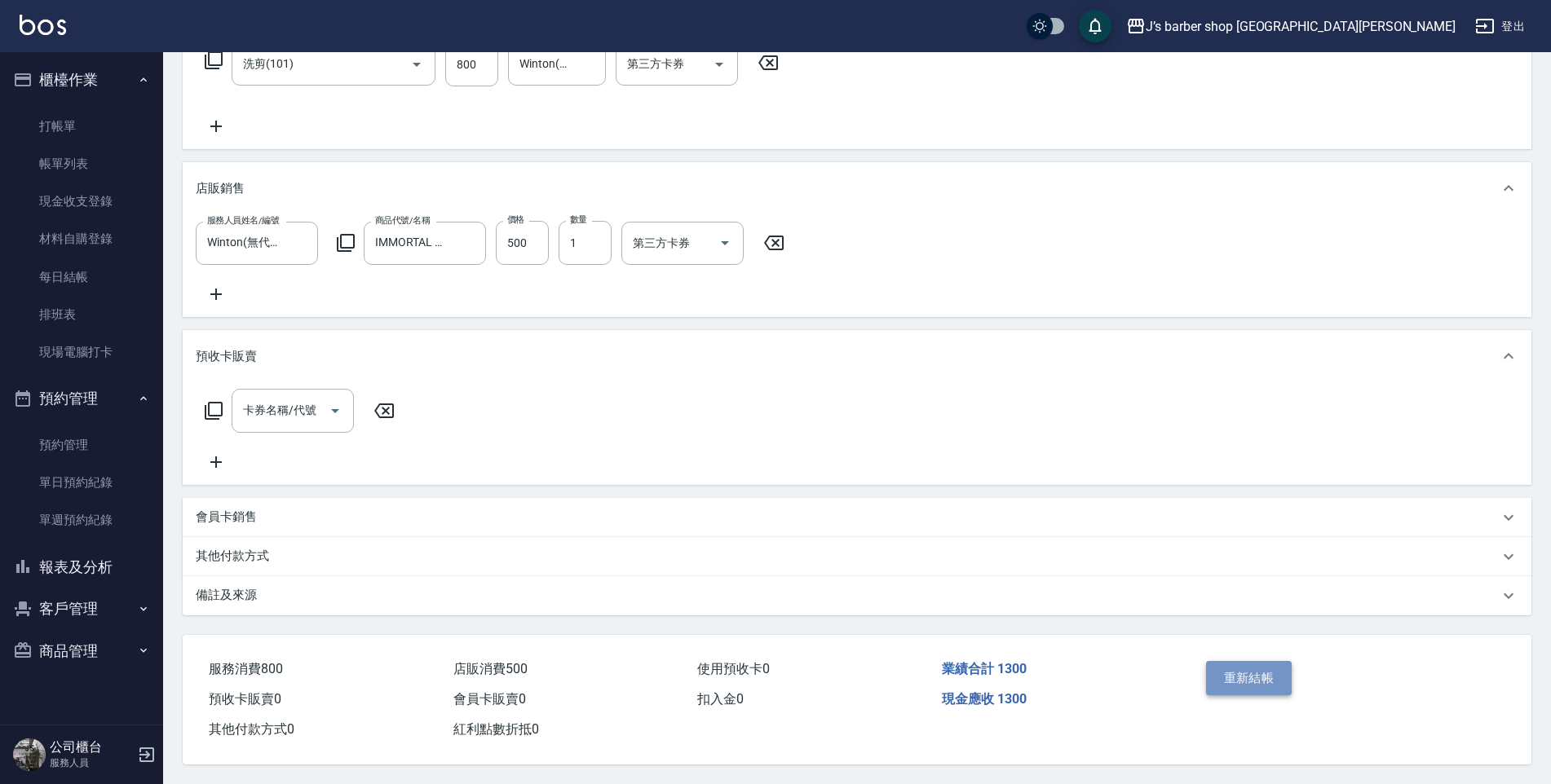
click at [1256, 669] on button "重新結帳" at bounding box center [1248, 678] width 86 height 34
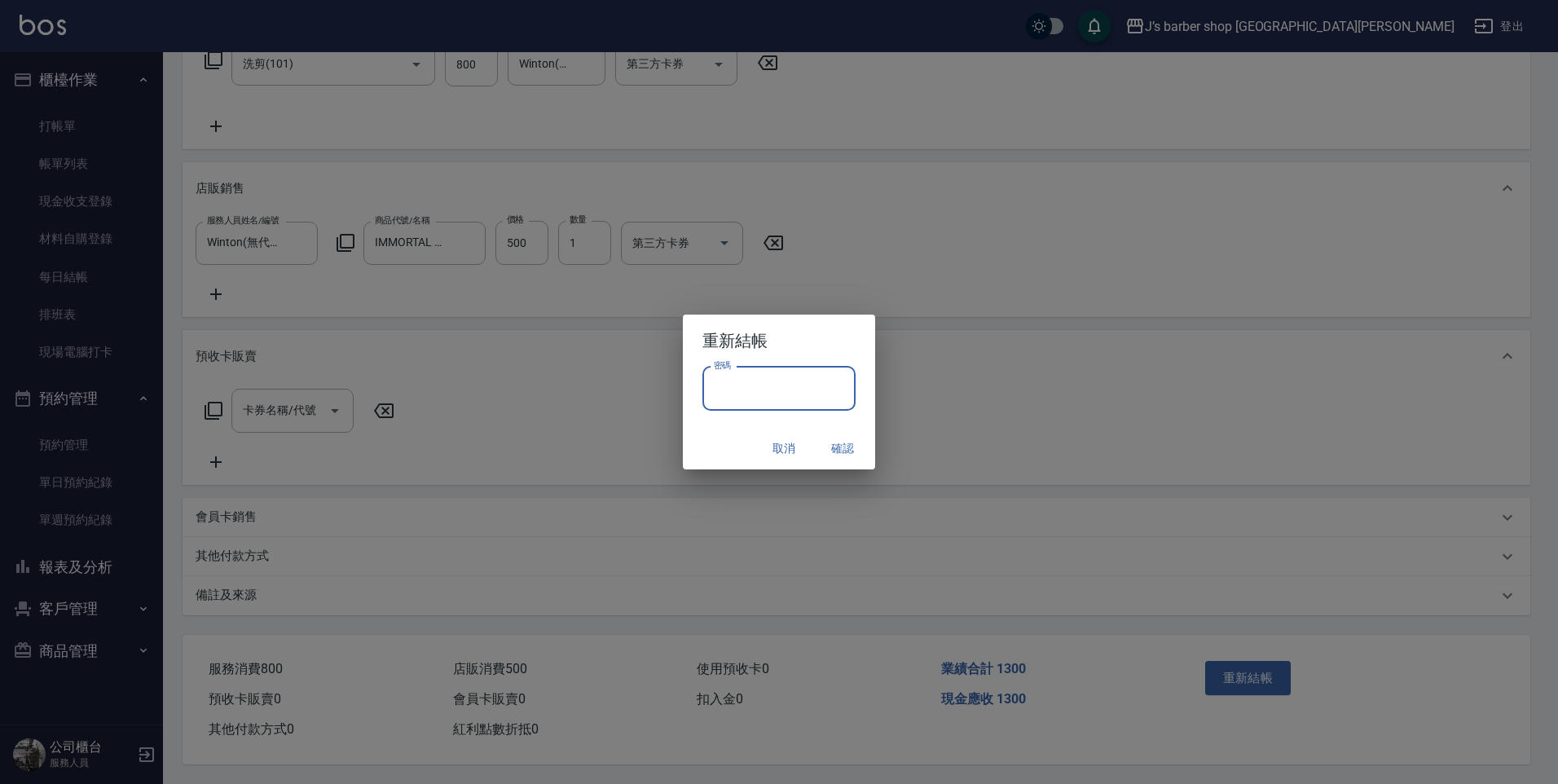
click at [787, 398] on input "密碼" at bounding box center [779, 389] width 153 height 44
type input "****"
click at [769, 329] on h2 "重新結帳" at bounding box center [779, 340] width 192 height 52
click at [828, 438] on button "確認" at bounding box center [842, 448] width 52 height 30
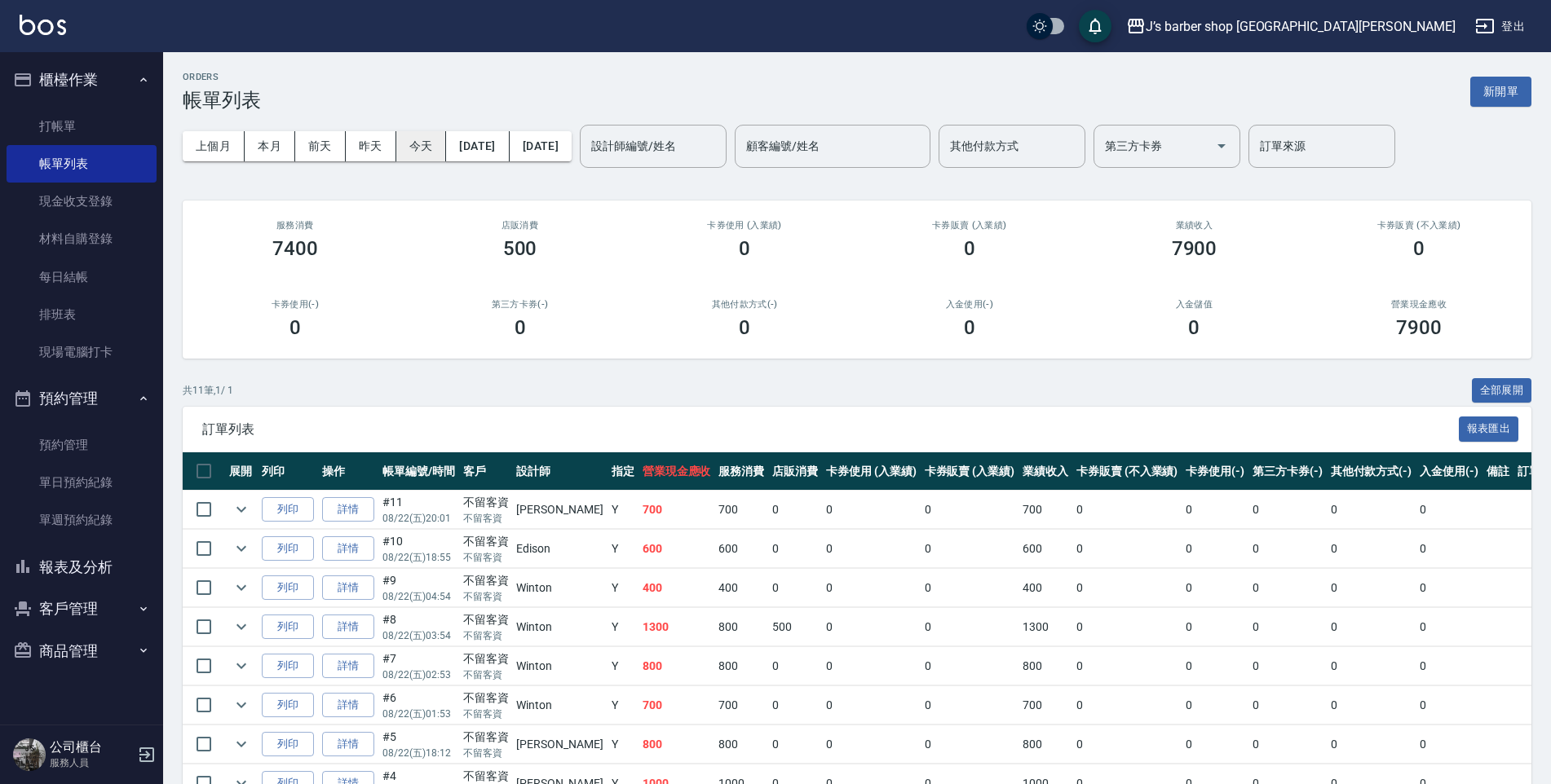
click at [433, 137] on button "今天" at bounding box center [421, 146] width 50 height 30
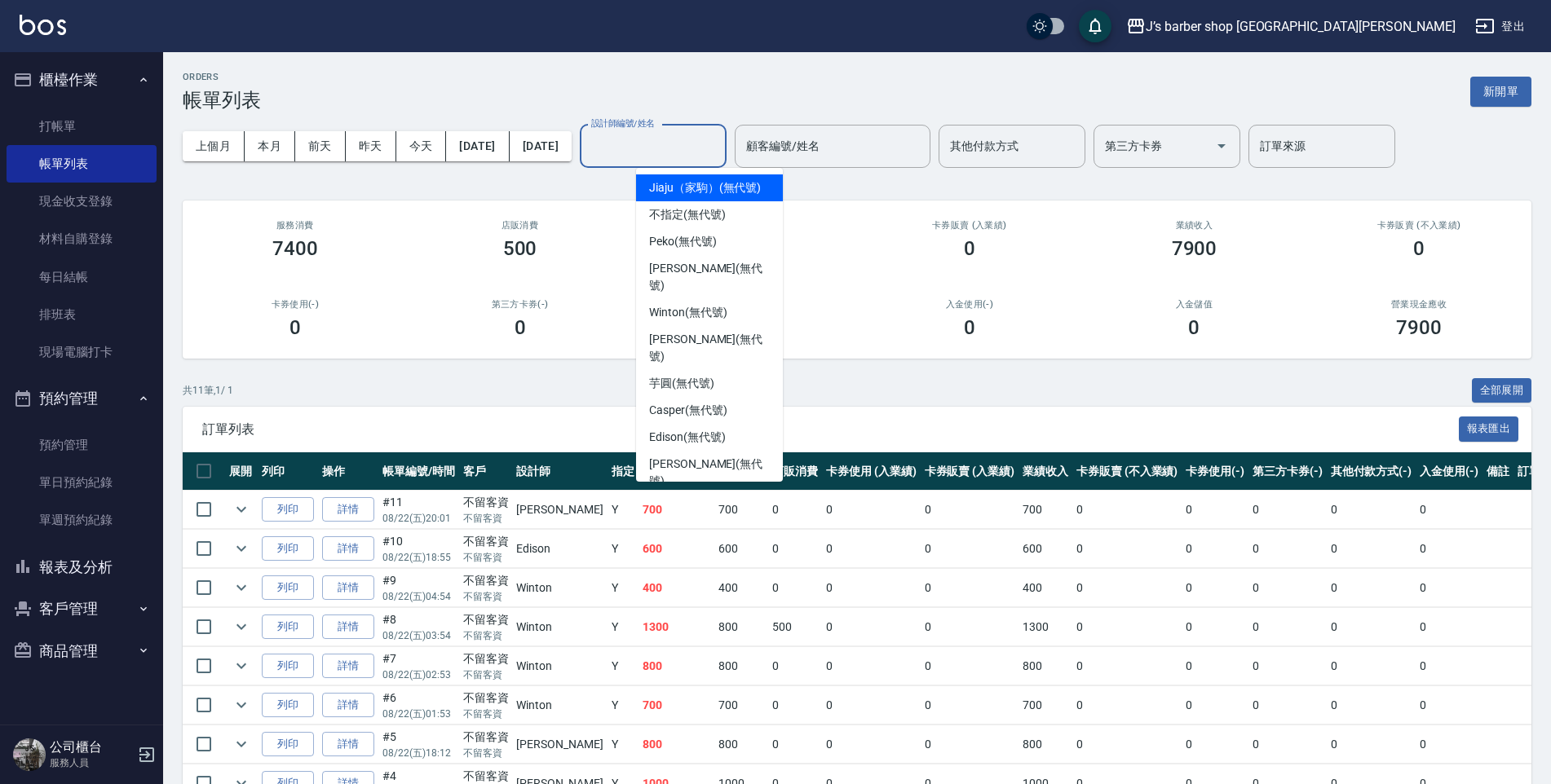
click at [667, 147] on input "設計師編號/姓名" at bounding box center [653, 146] width 132 height 28
click at [701, 304] on span "Winton (無代號)" at bounding box center [688, 313] width 78 height 17
type input "Winton(無代號)"
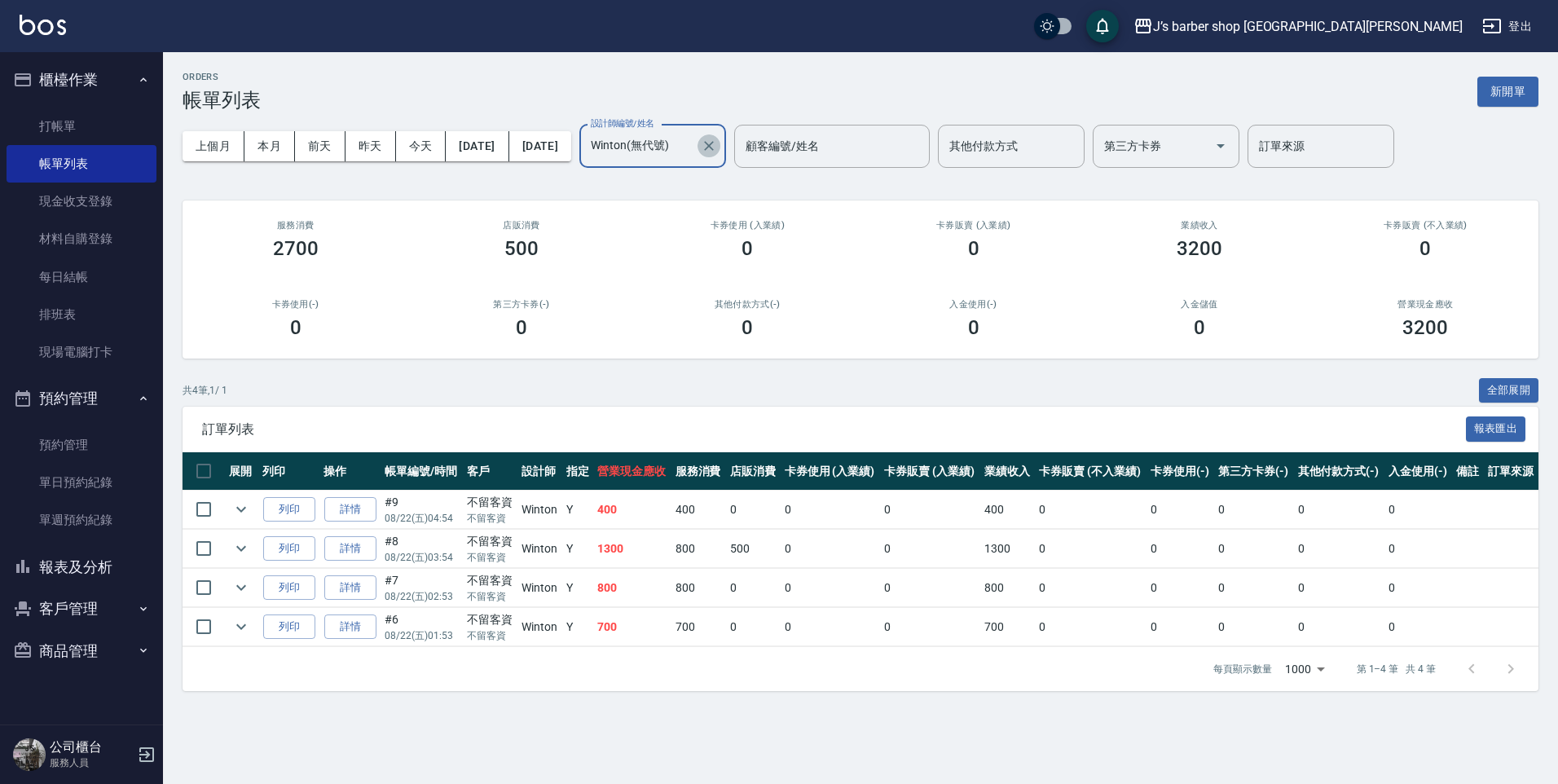
click at [718, 153] on icon "Clear" at bounding box center [709, 145] width 16 height 16
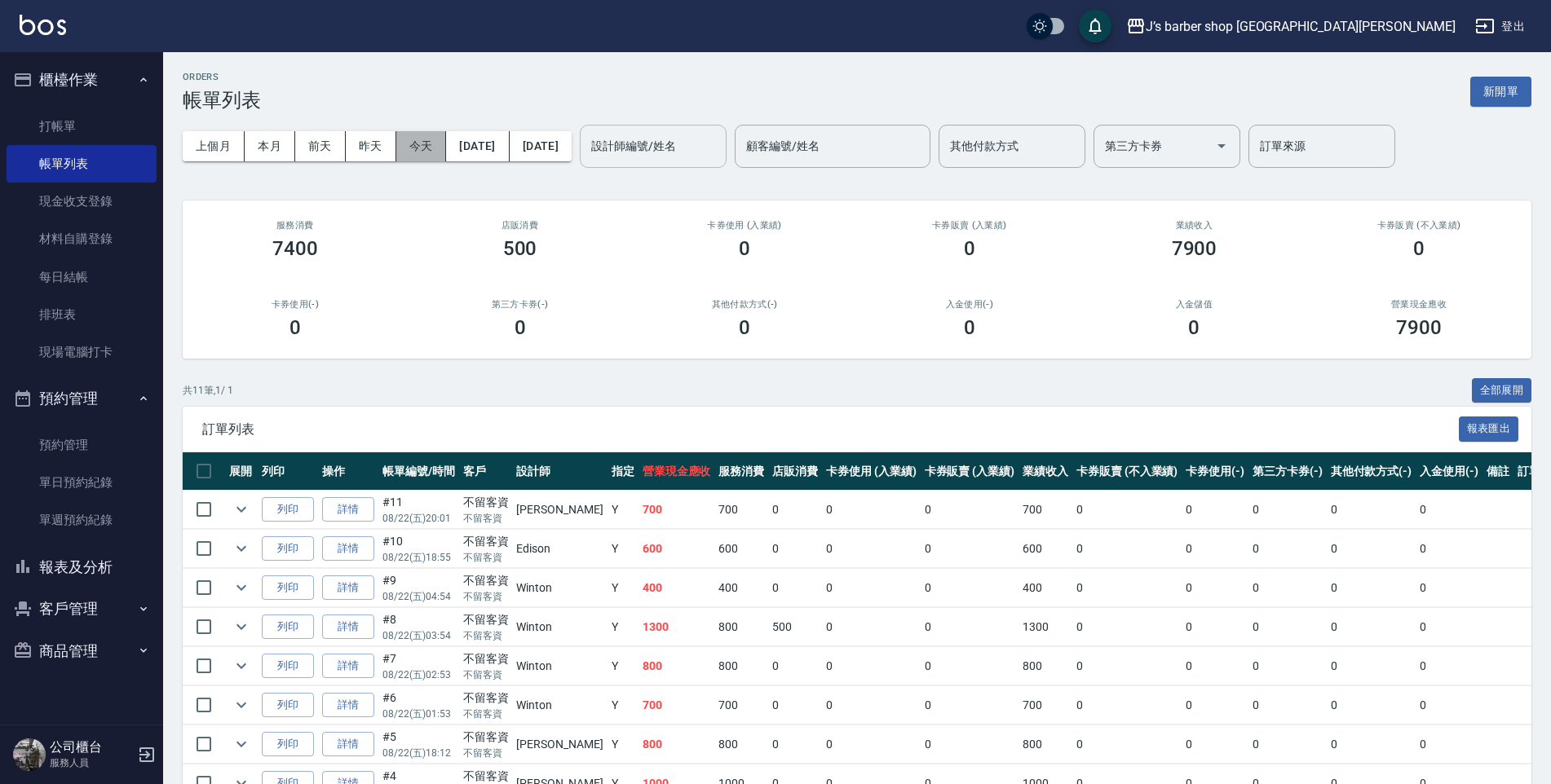
click at [402, 152] on button "今天" at bounding box center [421, 146] width 50 height 30
drag, startPoint x: 623, startPoint y: 143, endPoint x: 651, endPoint y: 139, distance: 28.3
click at [628, 143] on div "上個月 本月 [DATE] [DATE] [DATE] [DATE] [DATE] 設計師編號/姓名 設計師編號/姓名 顧客編號/姓名 顧客編號/姓名 其他付…" at bounding box center [857, 146] width 1348 height 69
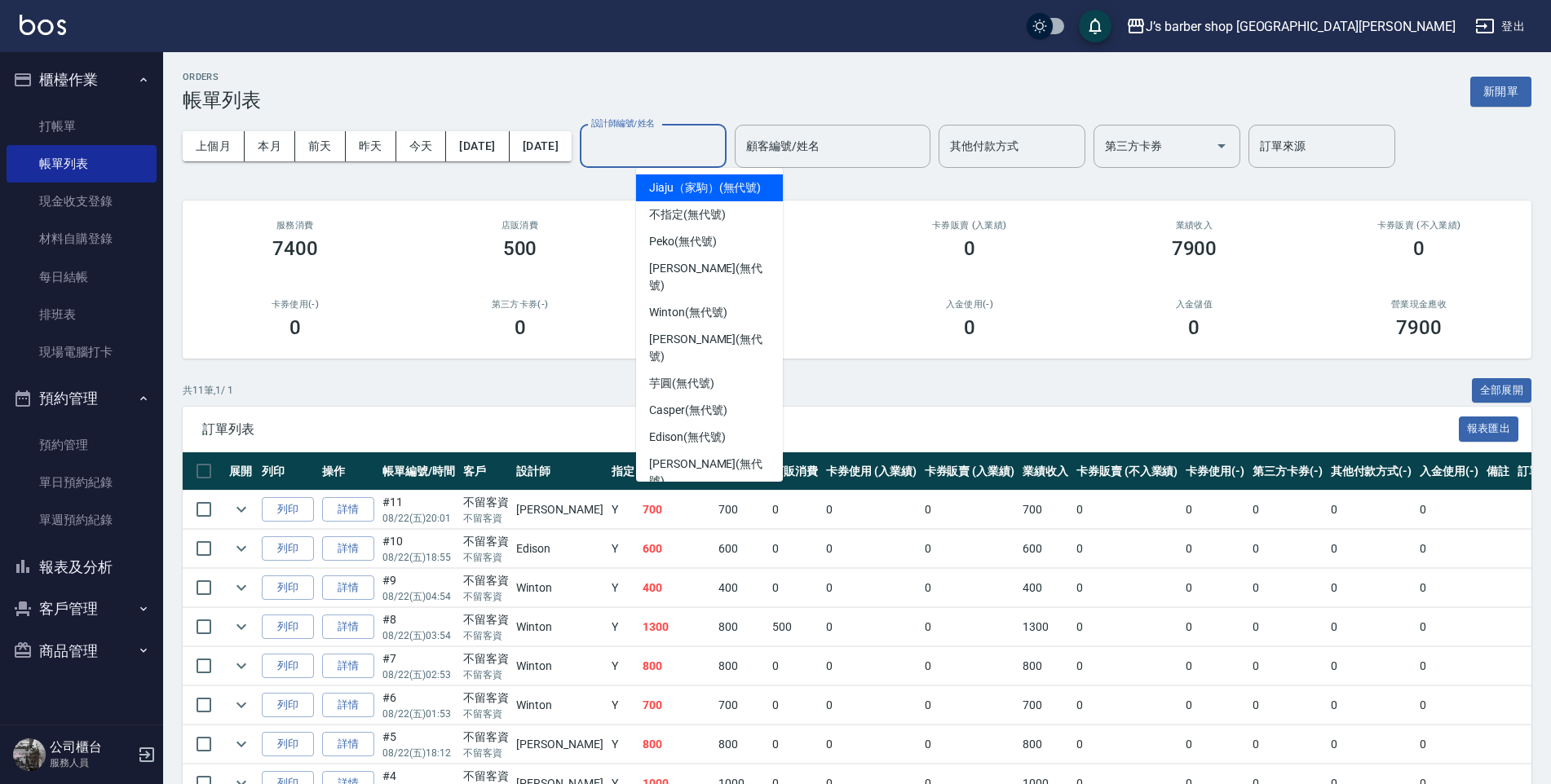
click at [651, 139] on div "設計師編號/姓名 設計師編號/姓名" at bounding box center [653, 146] width 147 height 44
click at [680, 304] on span "Winton (無代號)" at bounding box center [688, 313] width 78 height 17
type input "Winton(無代號)"
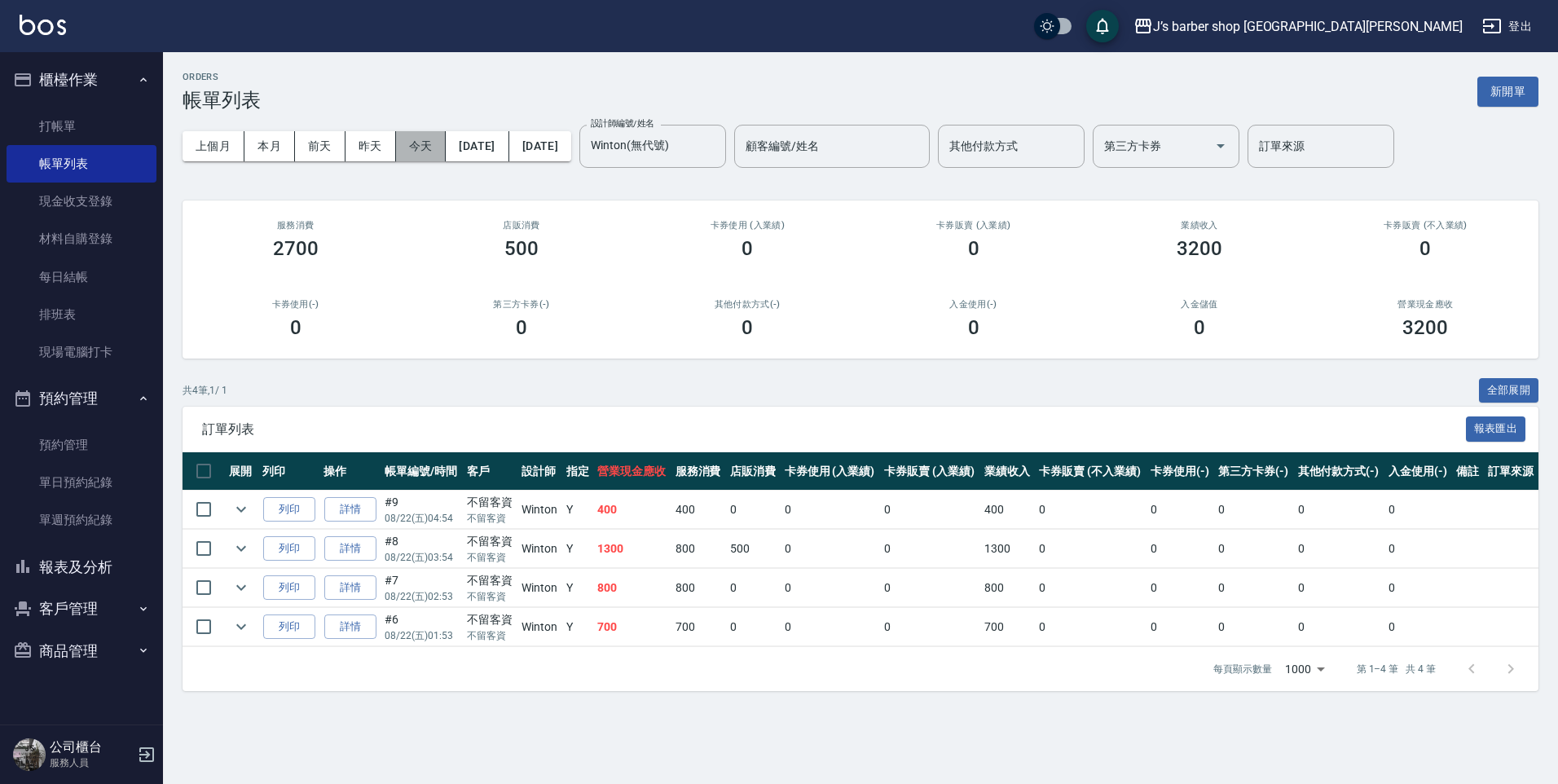
click at [419, 144] on button "今天" at bounding box center [421, 146] width 50 height 30
click at [278, 142] on button "本月" at bounding box center [269, 146] width 50 height 30
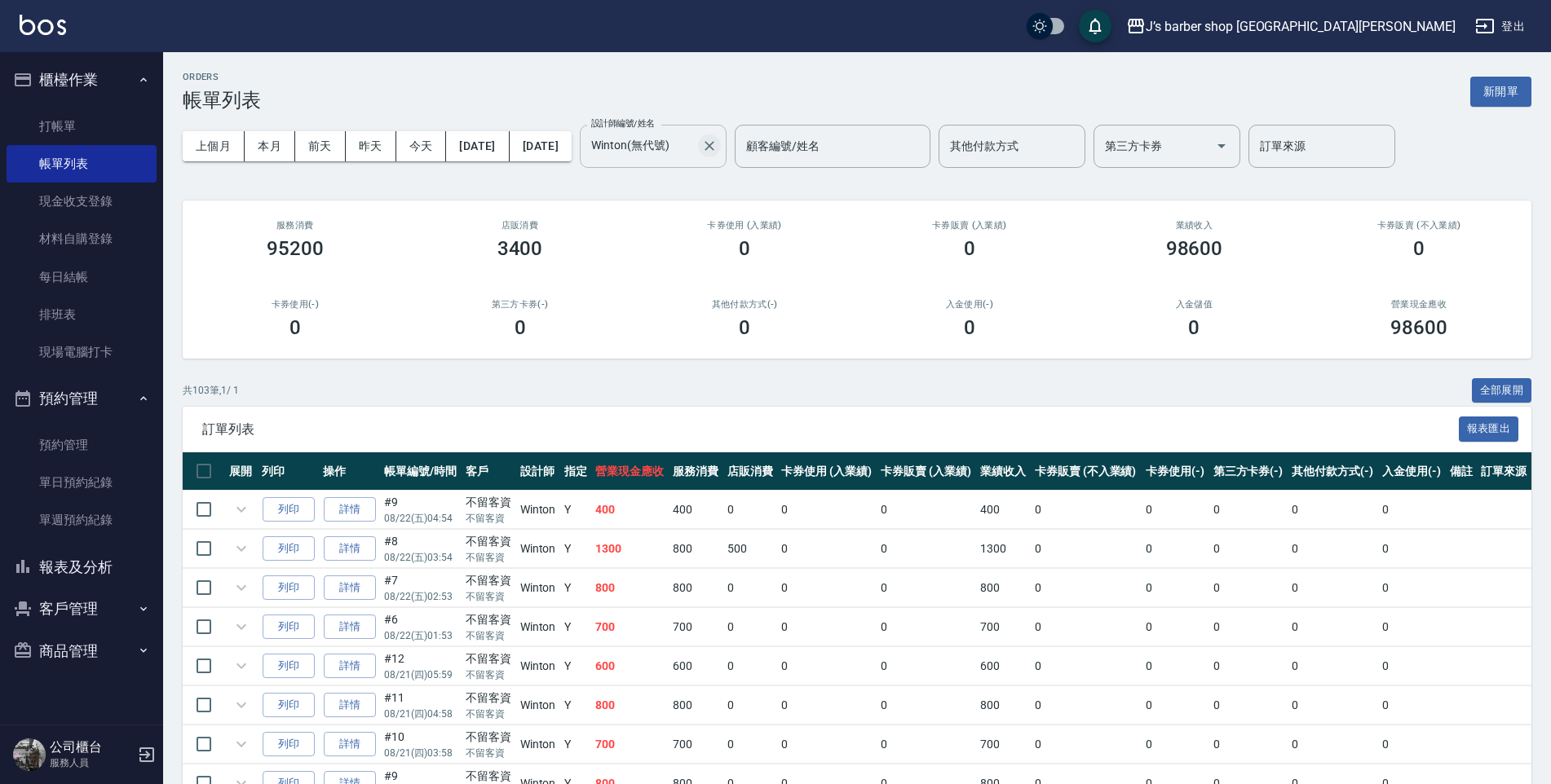
click at [718, 146] on icon "Clear" at bounding box center [709, 145] width 16 height 16
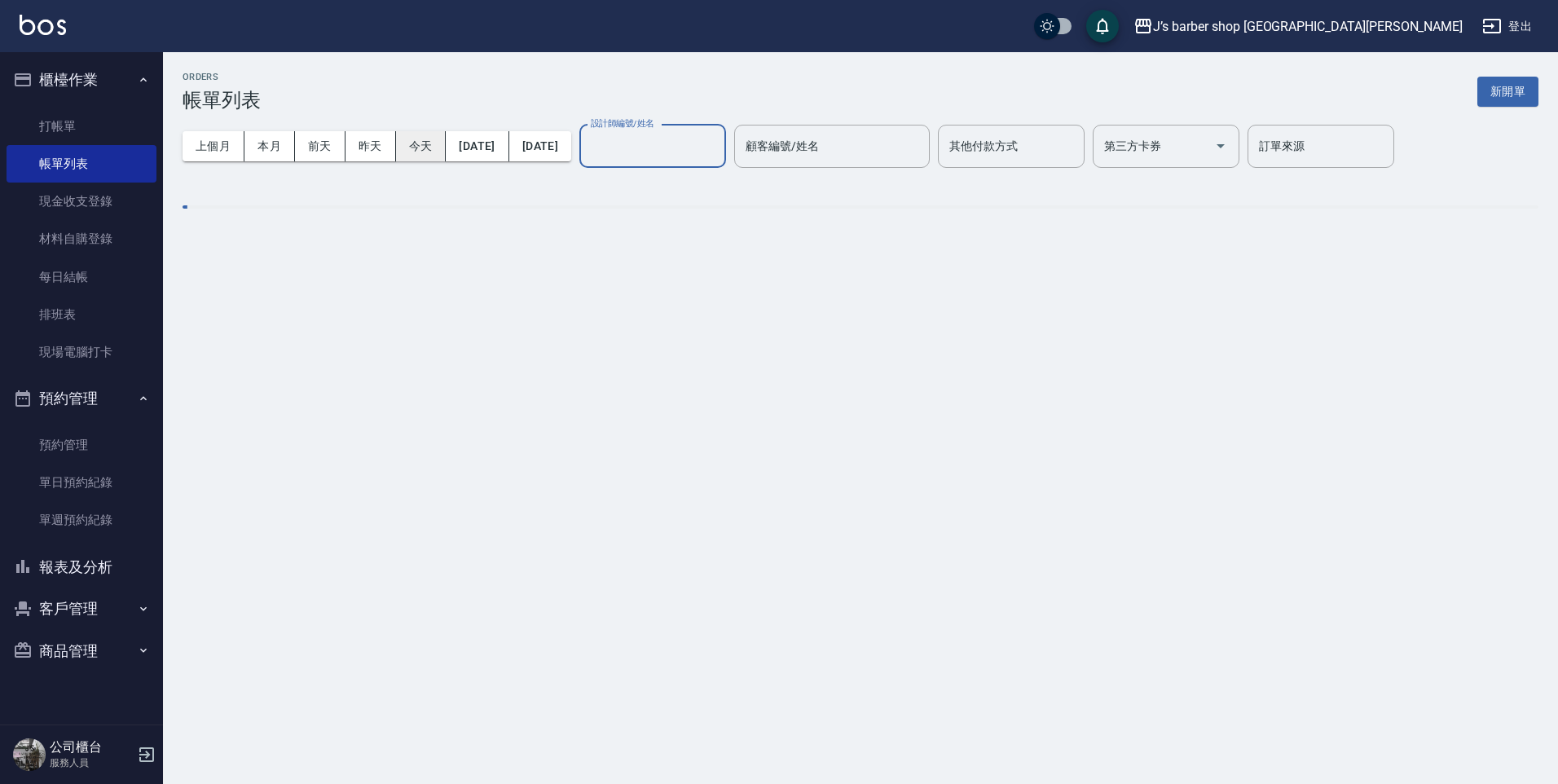
click at [431, 146] on button "今天" at bounding box center [421, 146] width 50 height 30
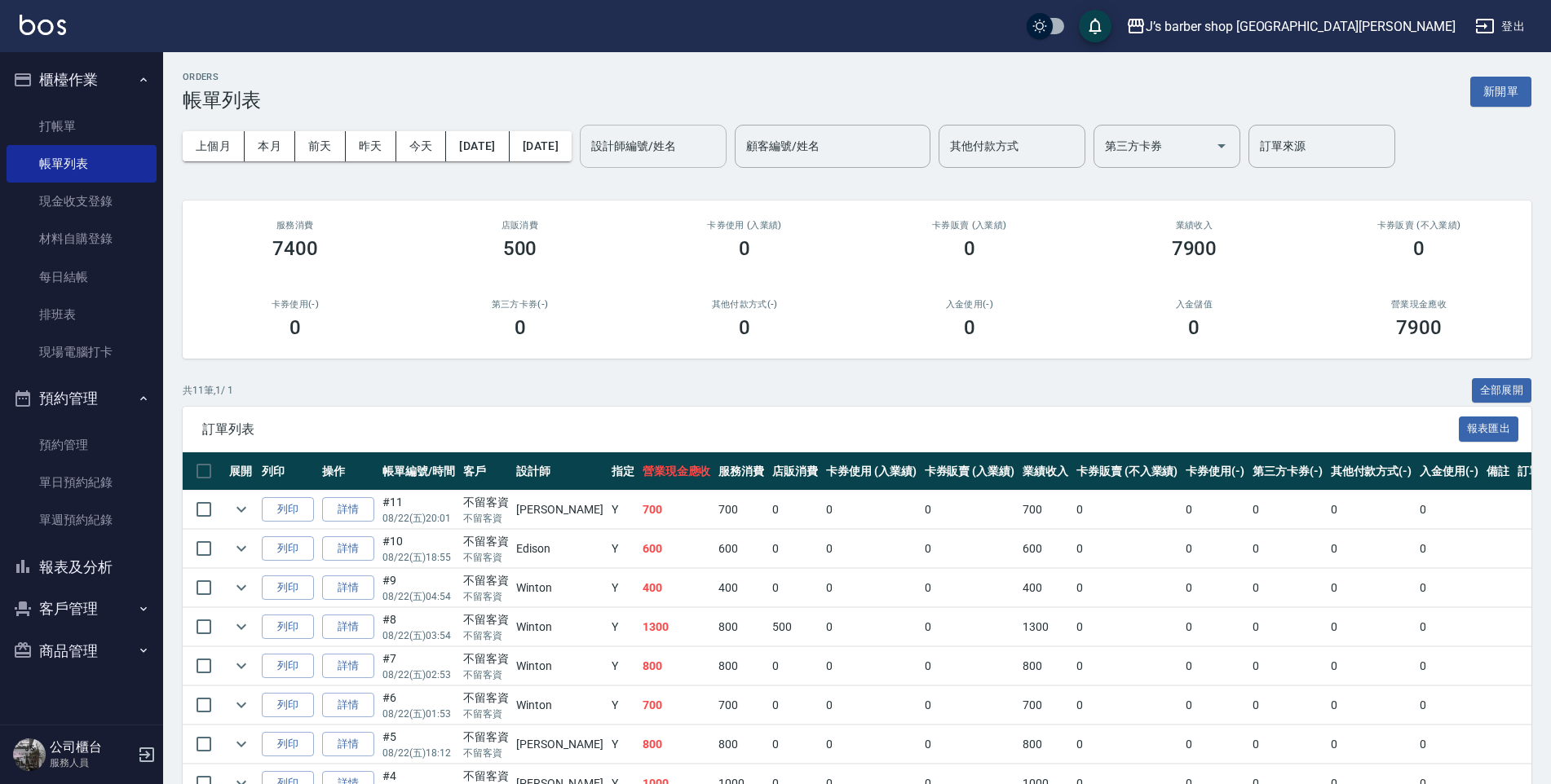
click at [685, 151] on input "設計師編號/姓名" at bounding box center [653, 146] width 132 height 28
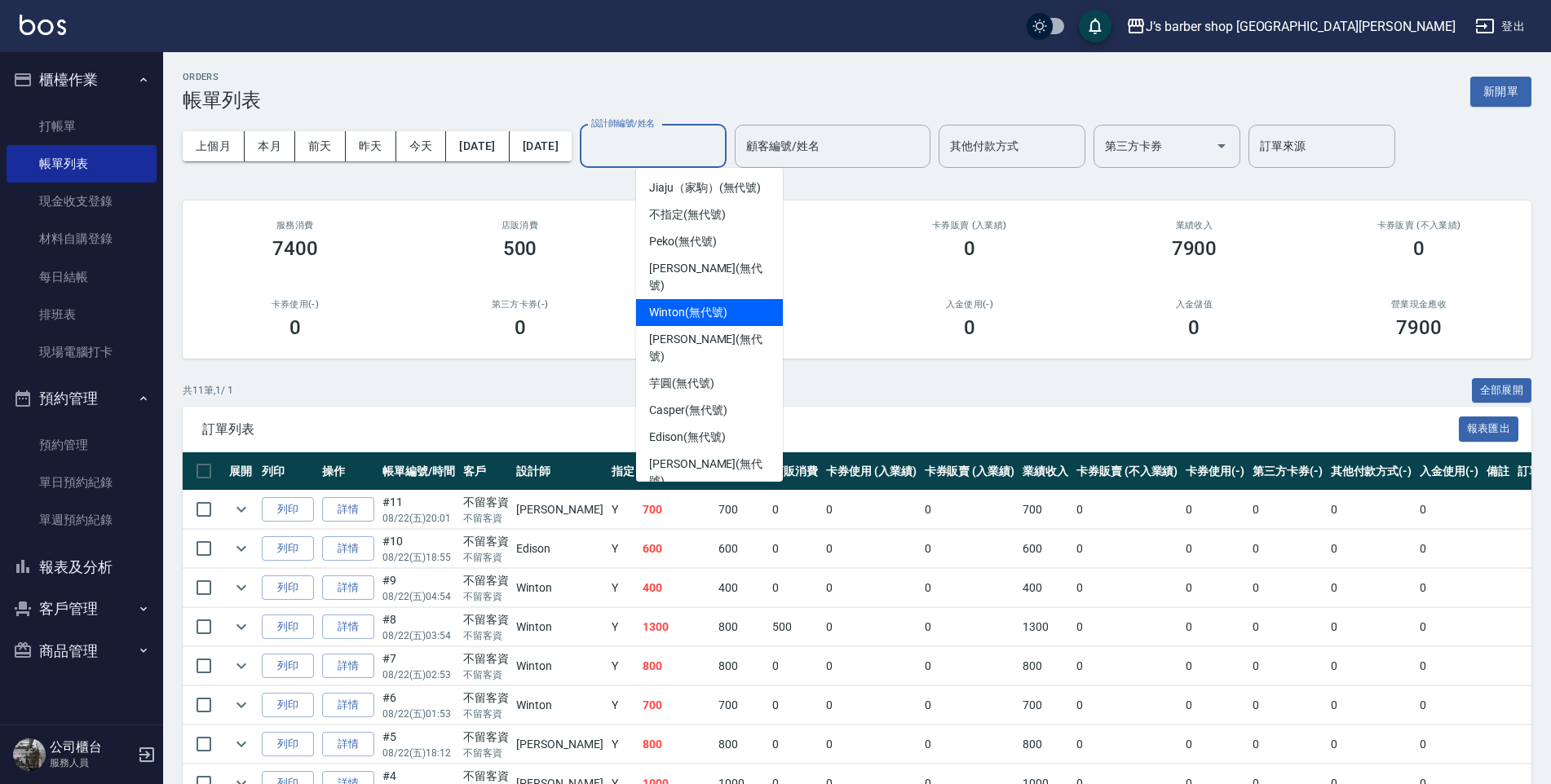
click at [695, 305] on div "Winton (無代號)" at bounding box center [709, 312] width 147 height 26
type input "Winton(無代號)"
